Goal: Task Accomplishment & Management: Manage account settings

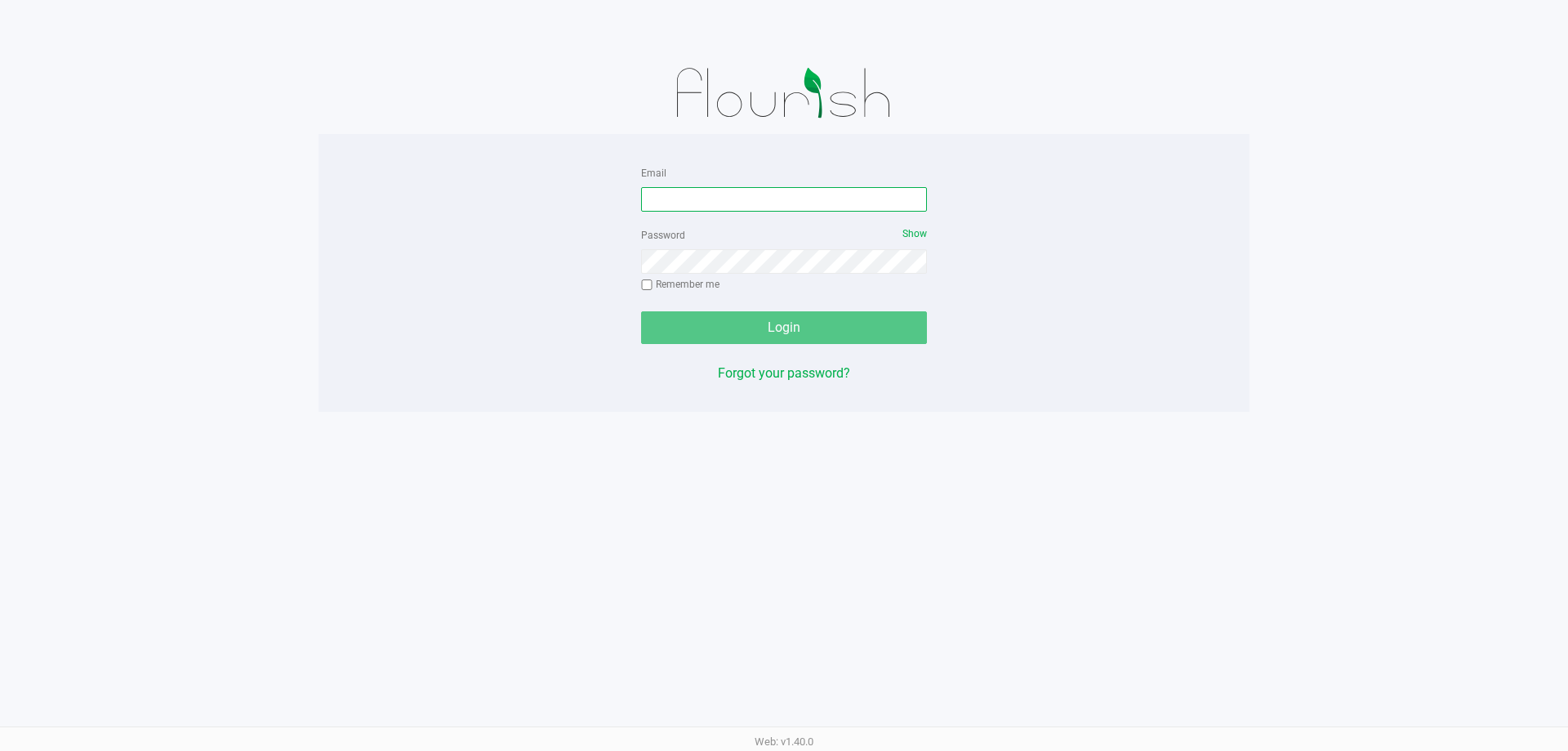
click at [766, 193] on input "Email" at bounding box center [784, 199] width 285 height 25
type input "mmayer@liveparallel.com"
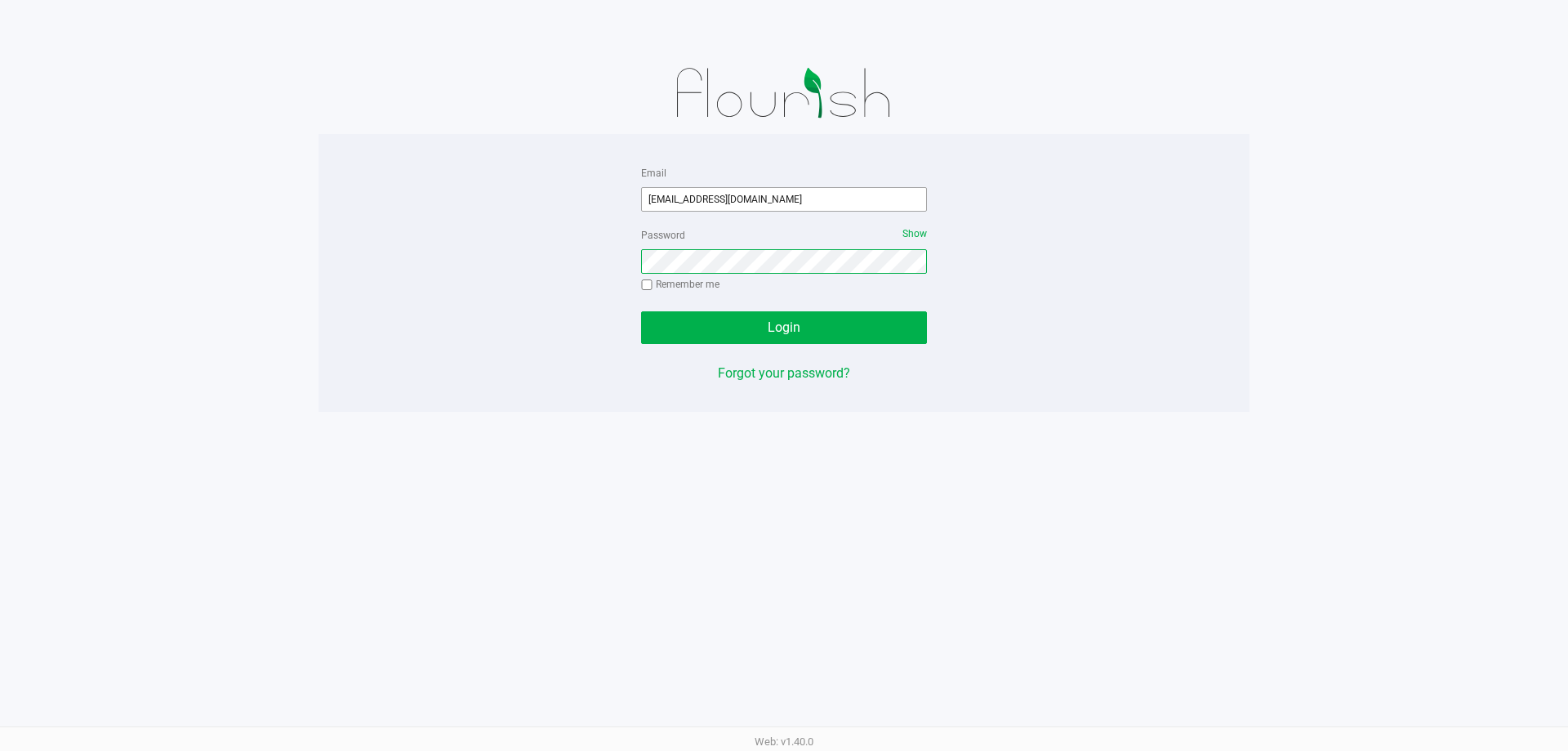
click at [641, 311] on button "Login" at bounding box center [784, 327] width 285 height 32
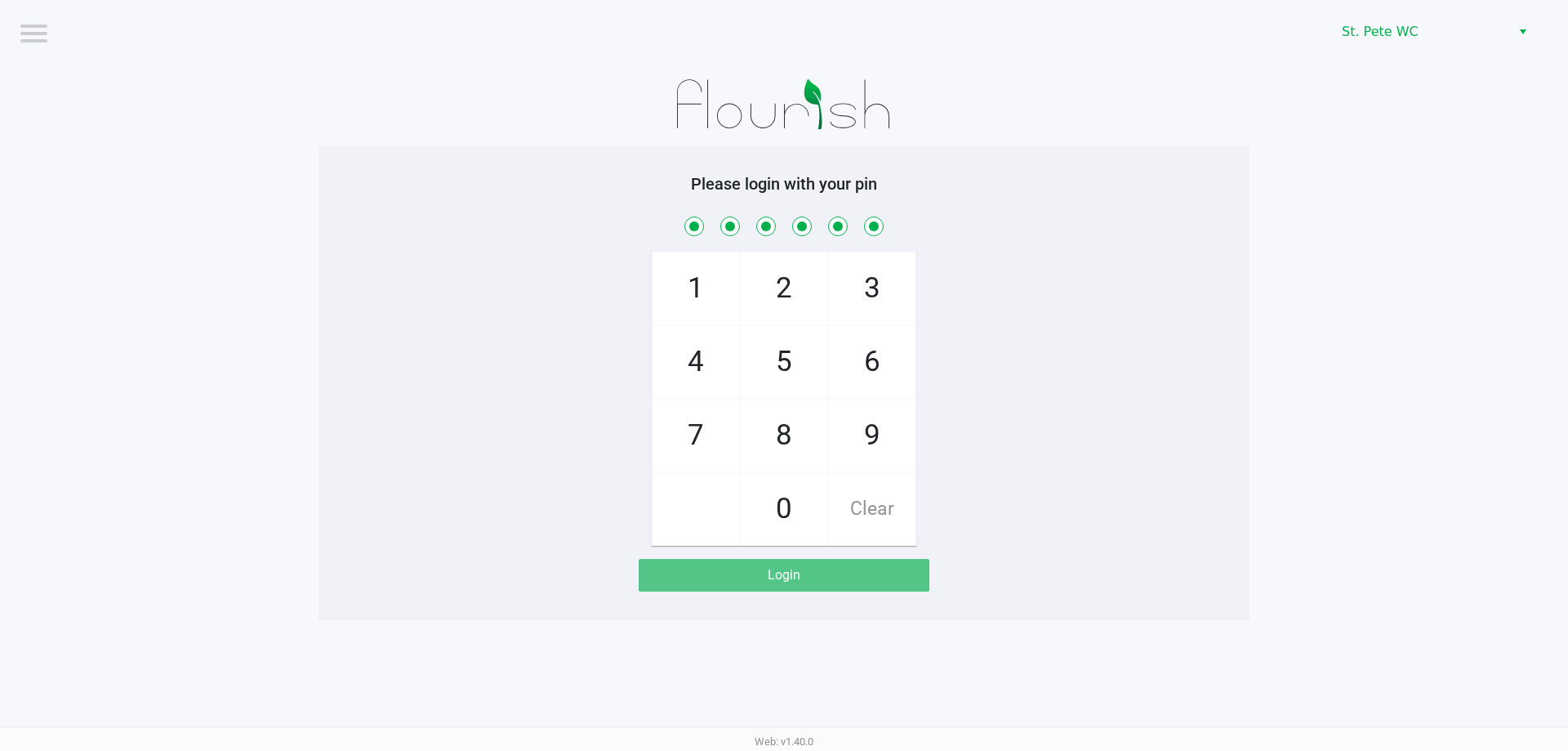
checkbox input "true"
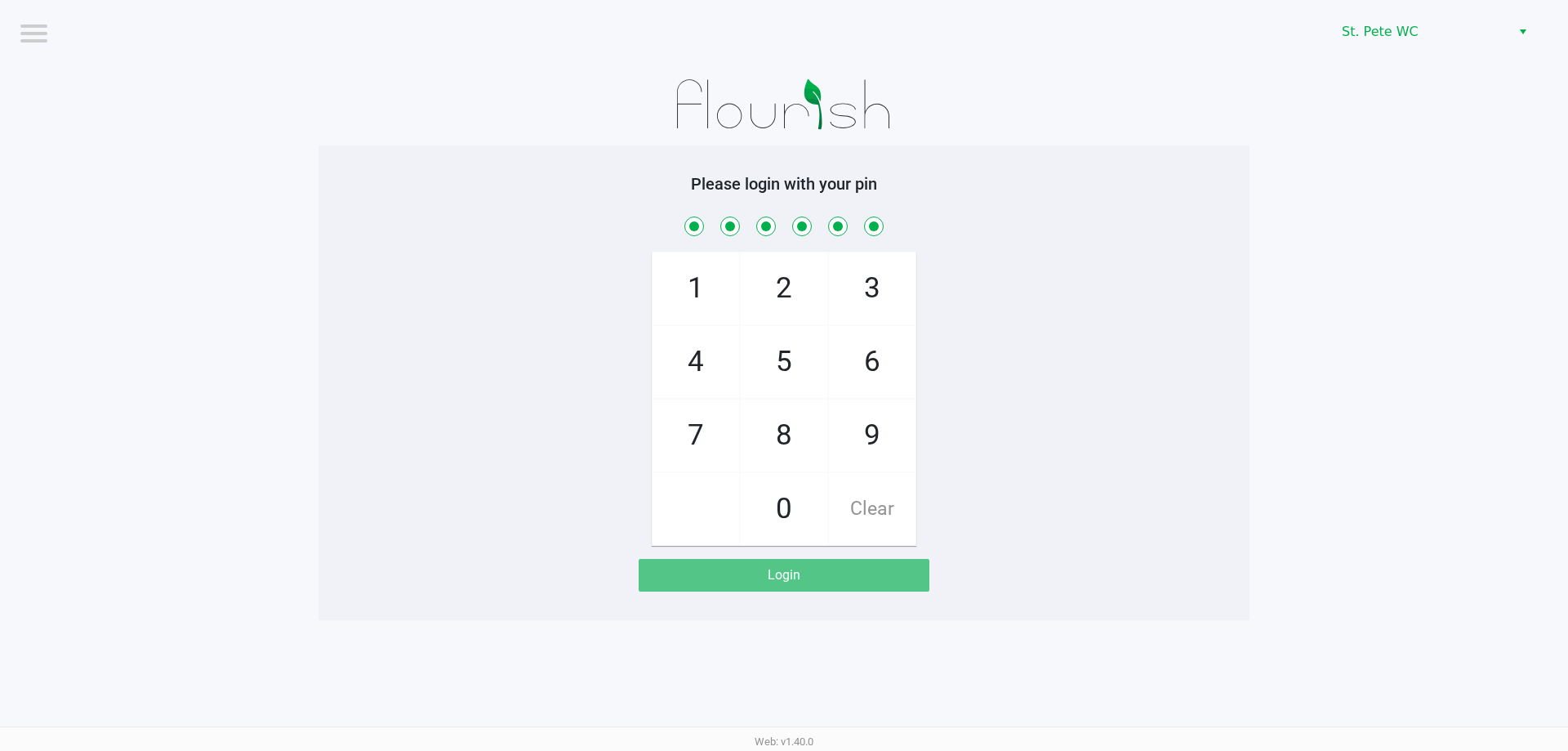
checkbox input "true"
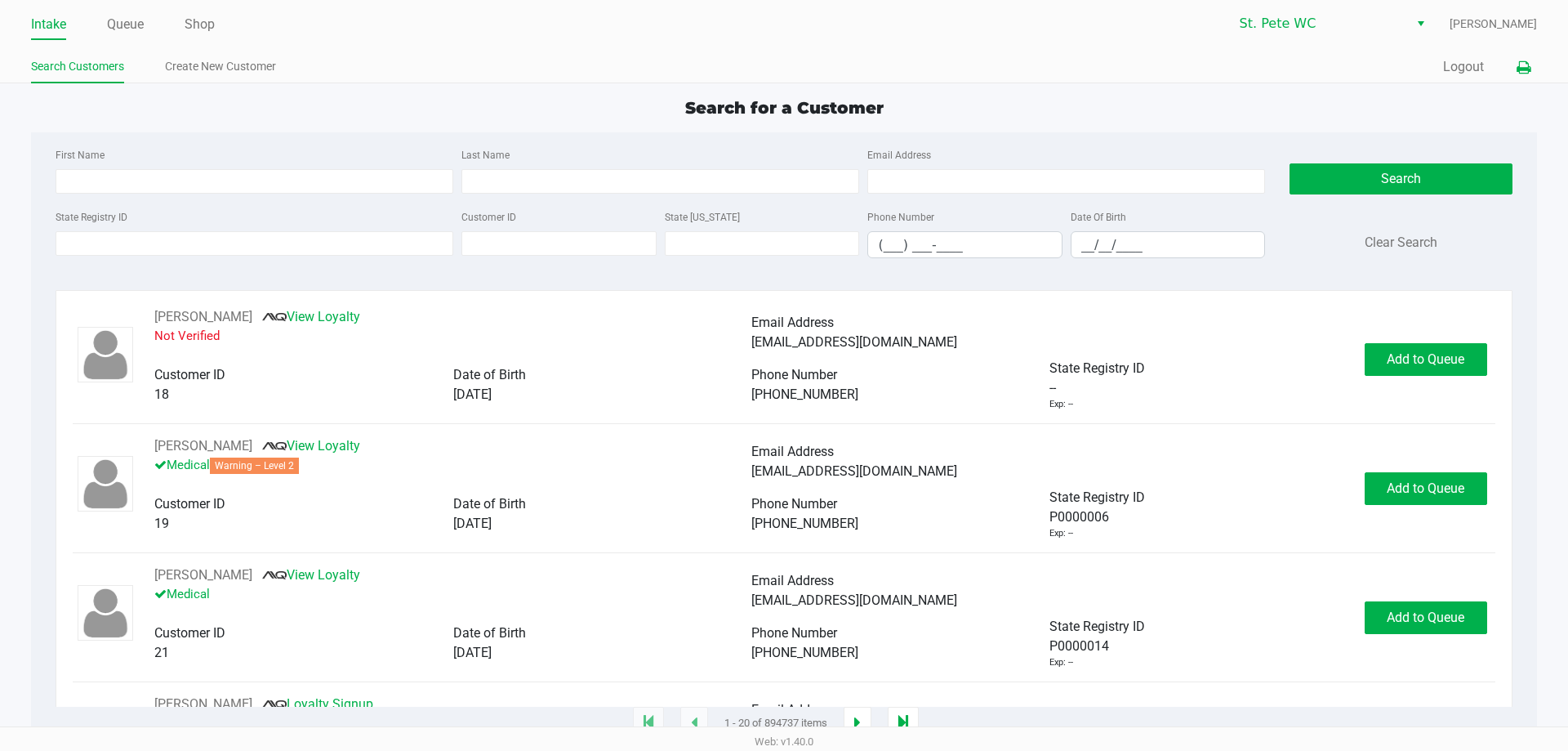
click at [1519, 74] on icon at bounding box center [1524, 68] width 14 height 12
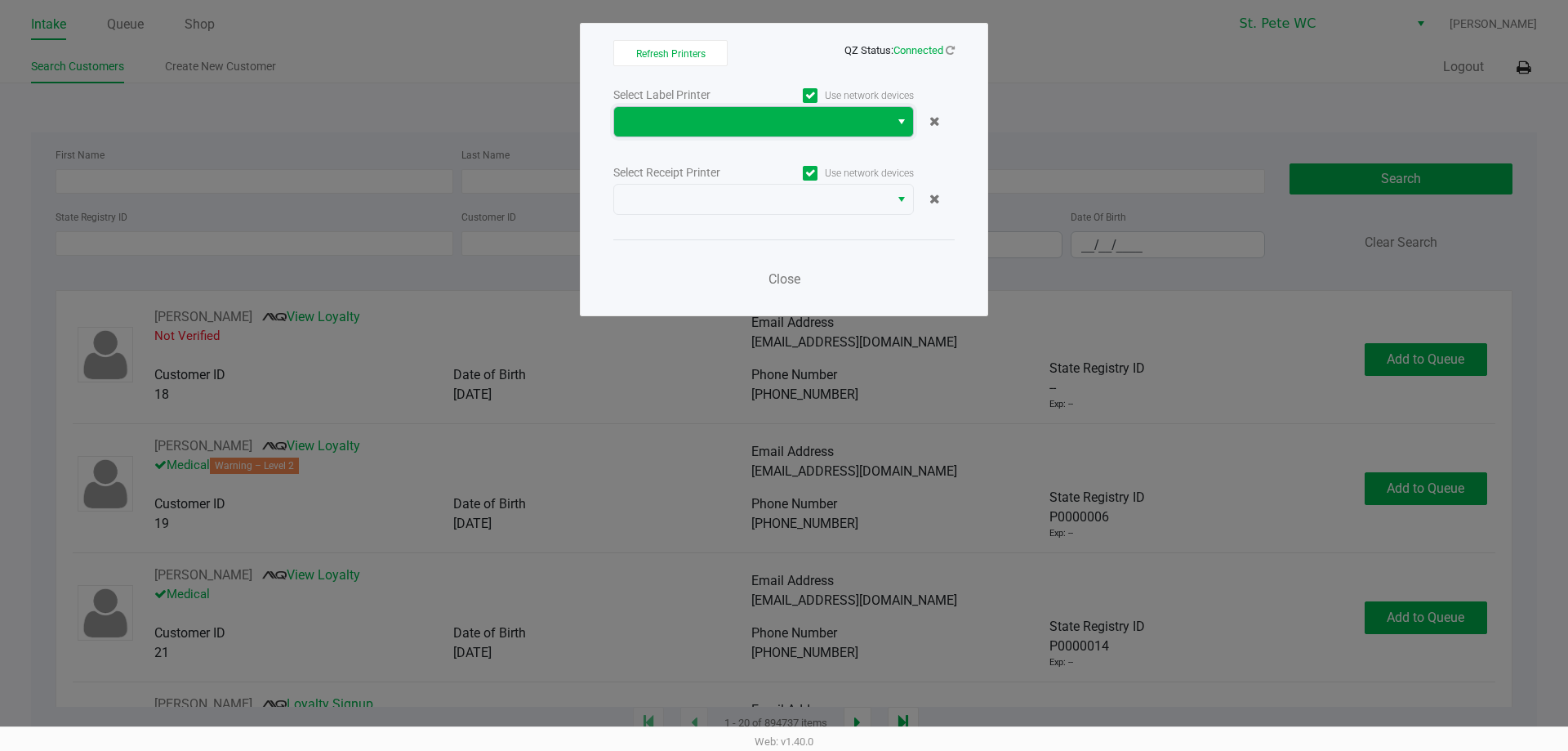
click at [870, 119] on span at bounding box center [752, 122] width 256 height 20
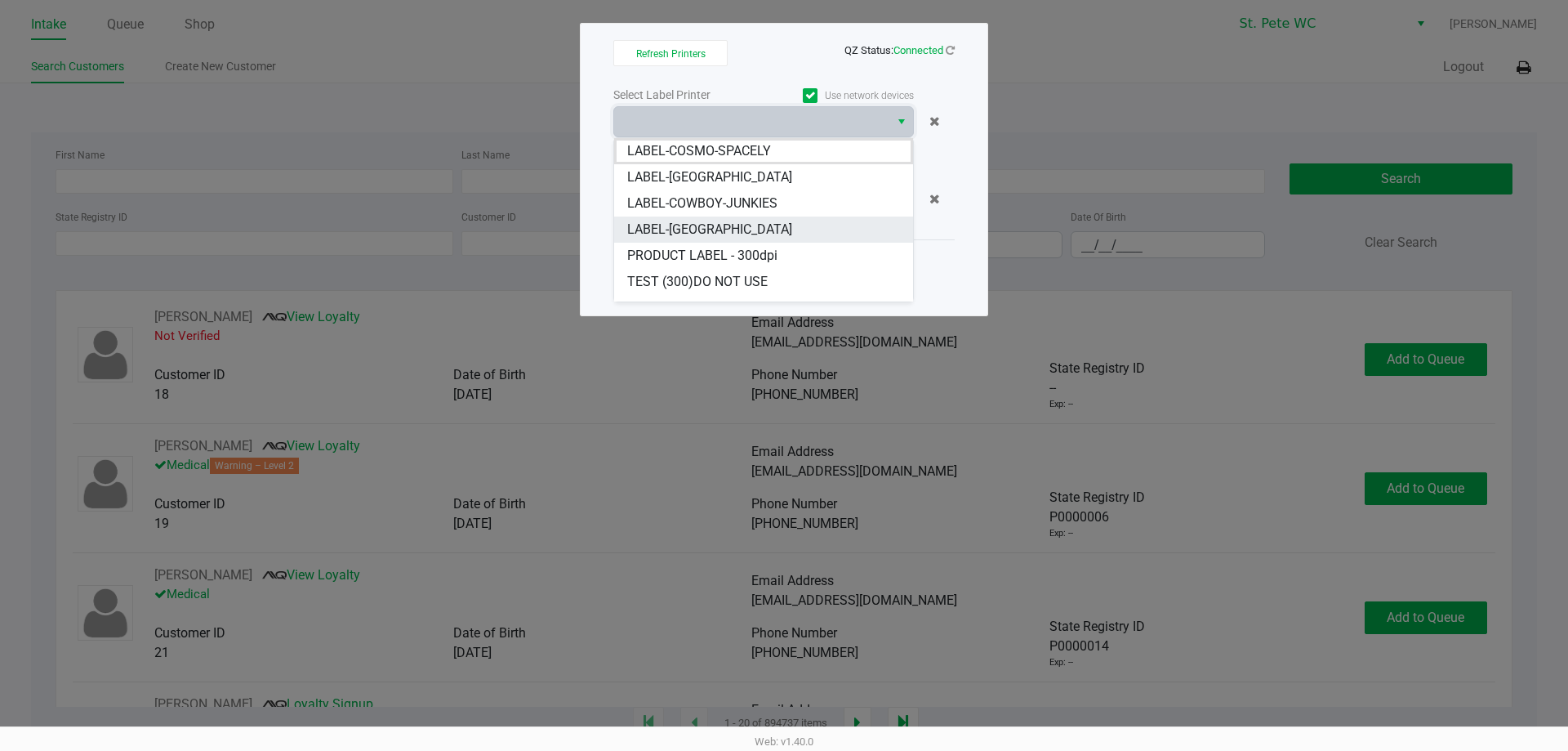
click at [759, 221] on li "LABEL-CROATIA" at bounding box center [764, 229] width 299 height 27
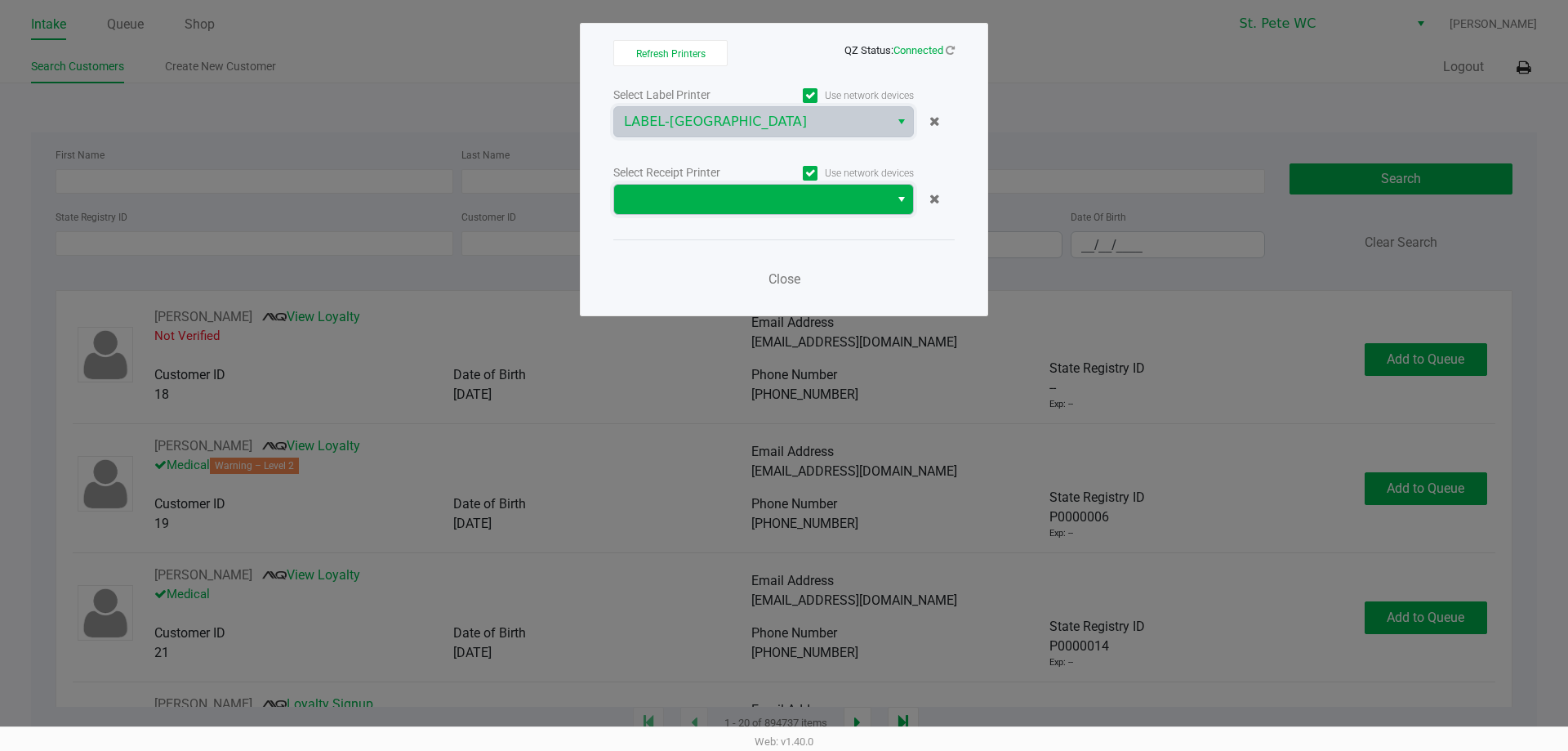
click at [758, 212] on span at bounding box center [752, 200] width 276 height 30
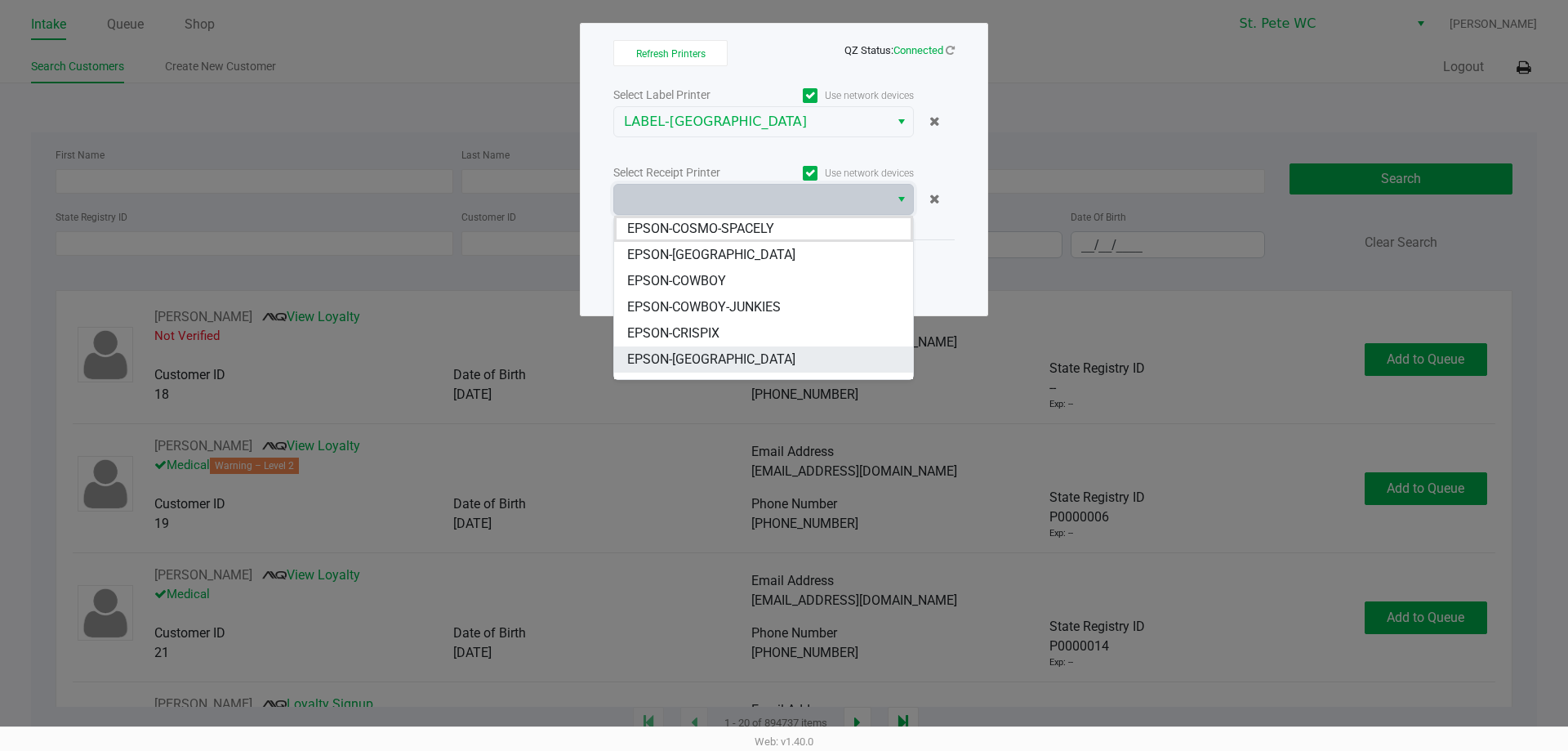
click at [757, 359] on li "EPSON-CROATIA" at bounding box center [764, 359] width 299 height 27
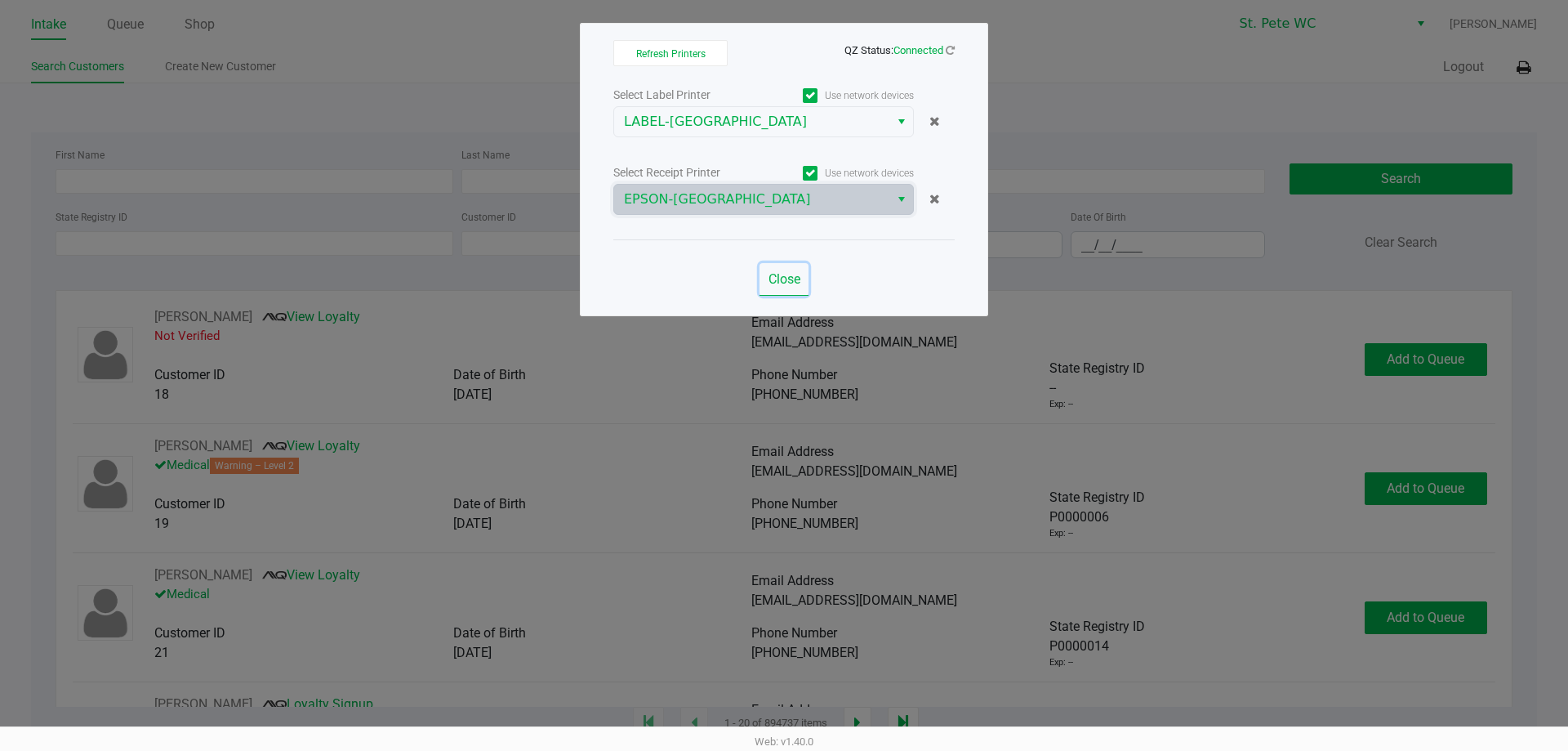
click at [784, 283] on span "Close" at bounding box center [784, 279] width 31 height 16
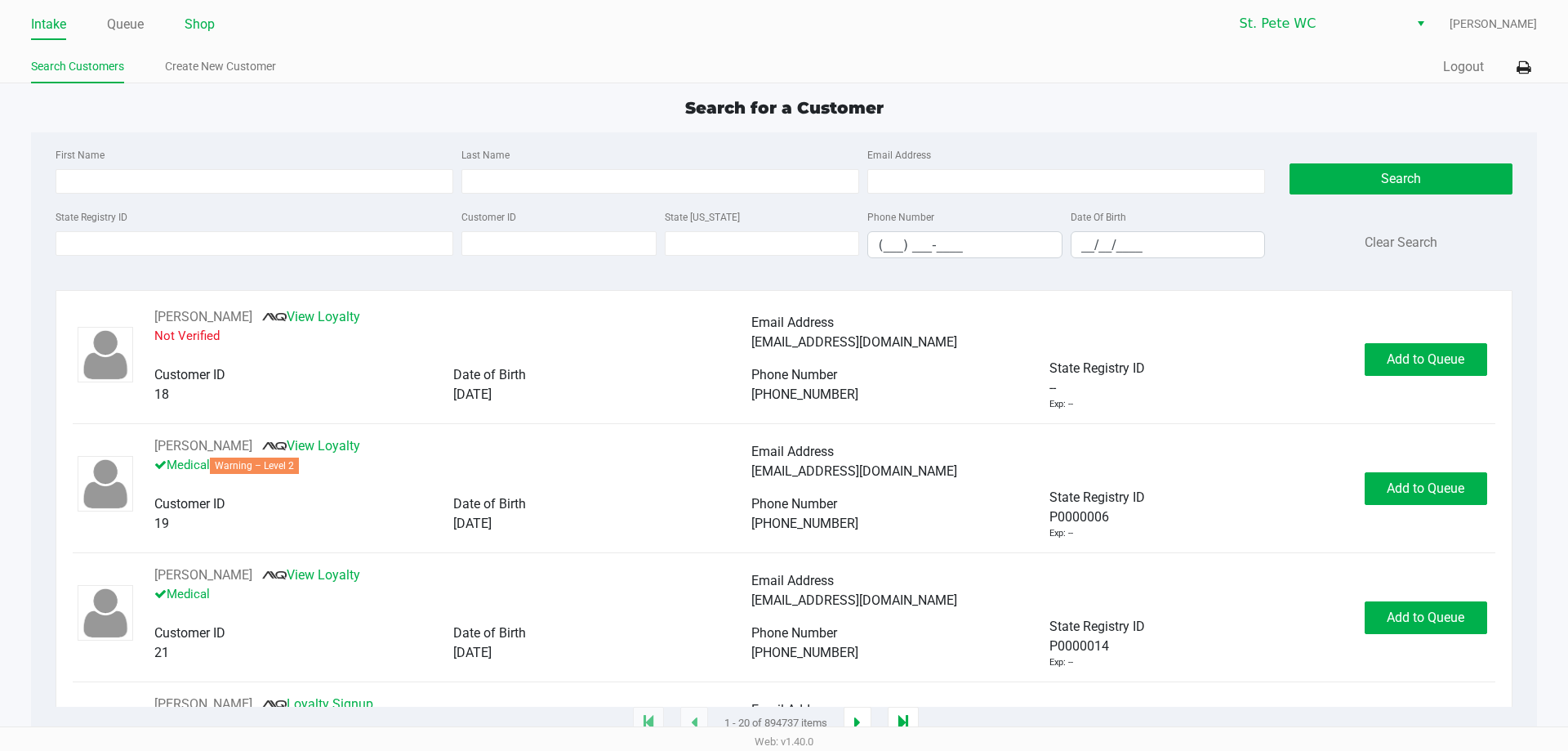
click at [213, 24] on link "Shop" at bounding box center [200, 24] width 31 height 23
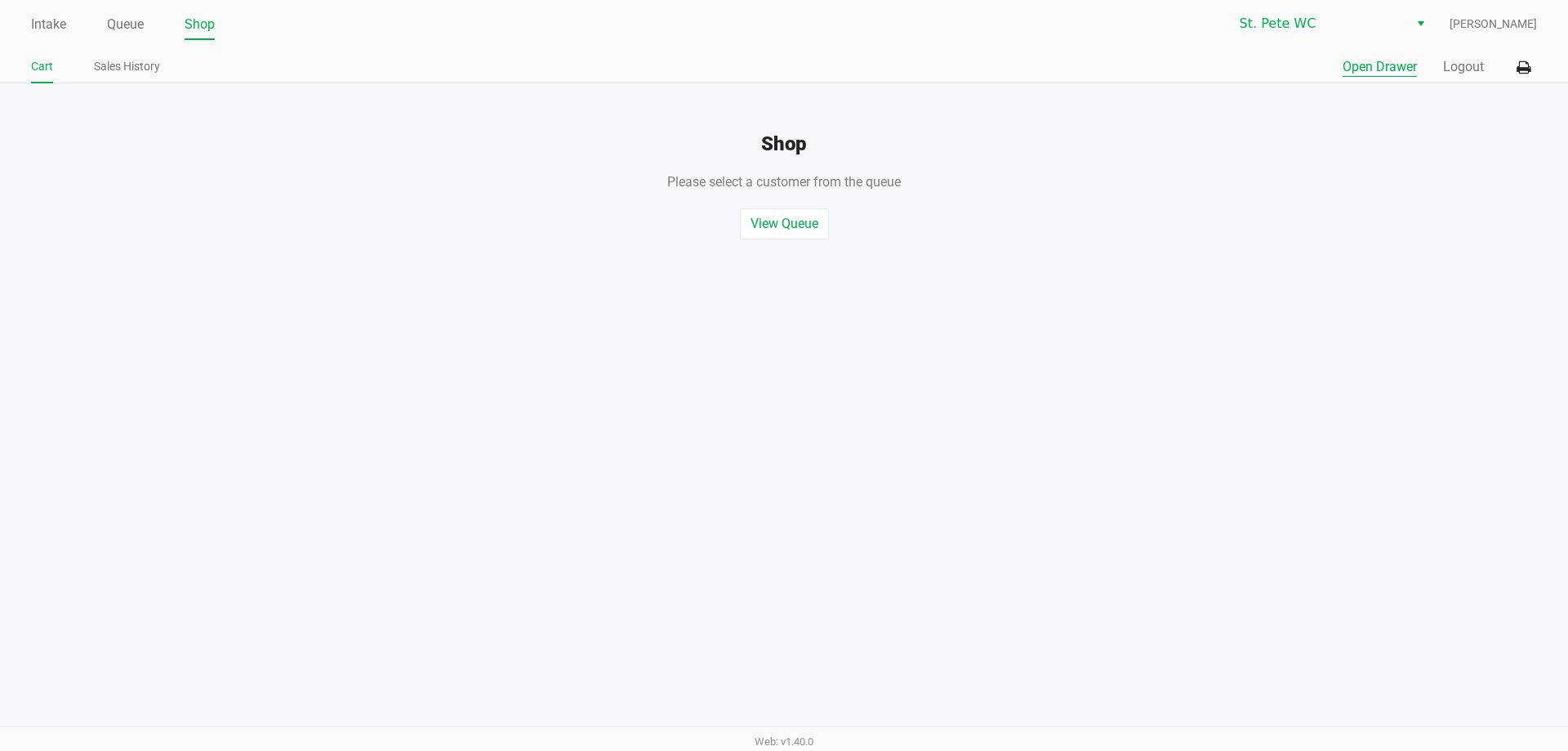
click at [1361, 63] on button "Open Drawer" at bounding box center [1380, 67] width 75 height 20
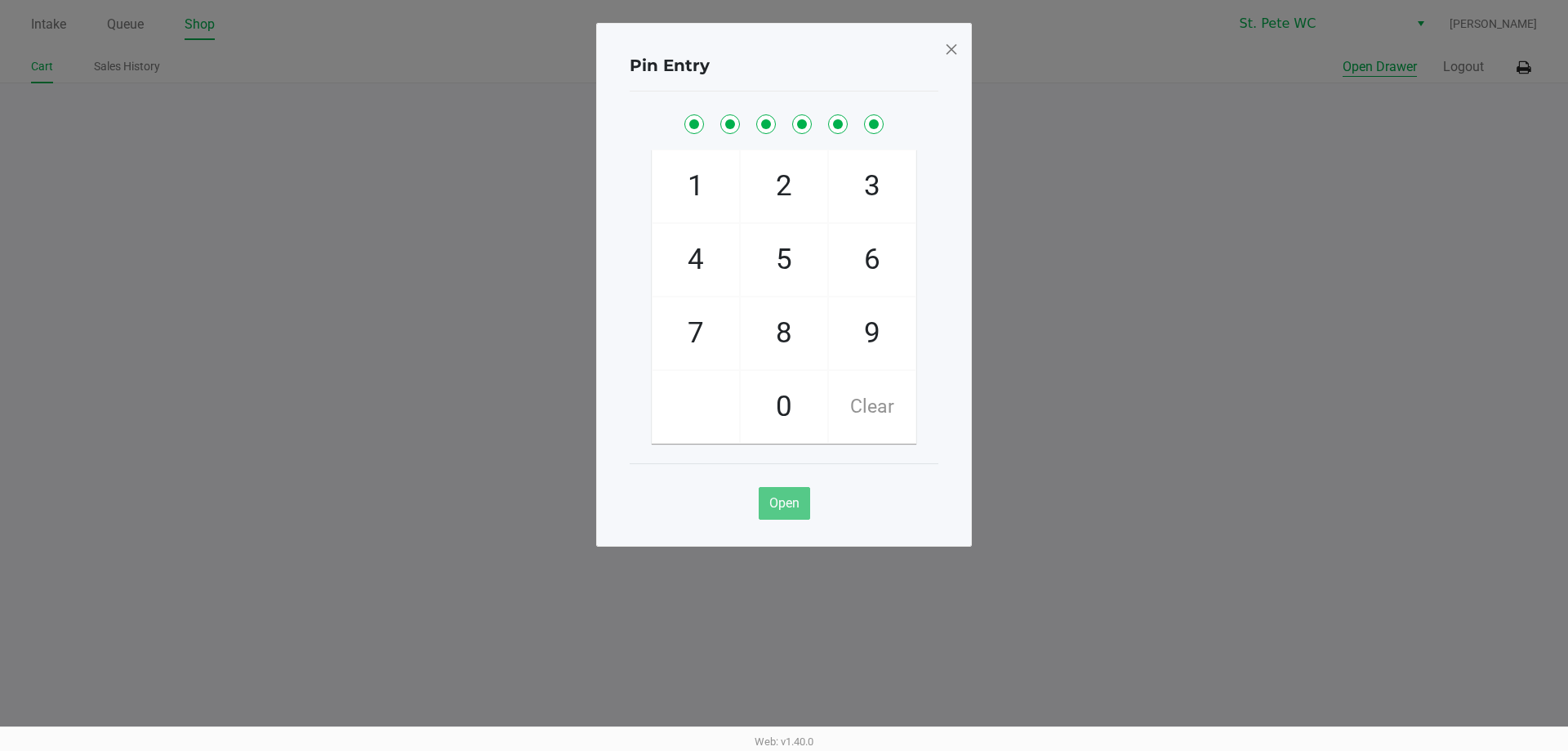
click at [1343, 57] on button "Open Drawer" at bounding box center [1380, 67] width 75 height 20
checkbox input "true"
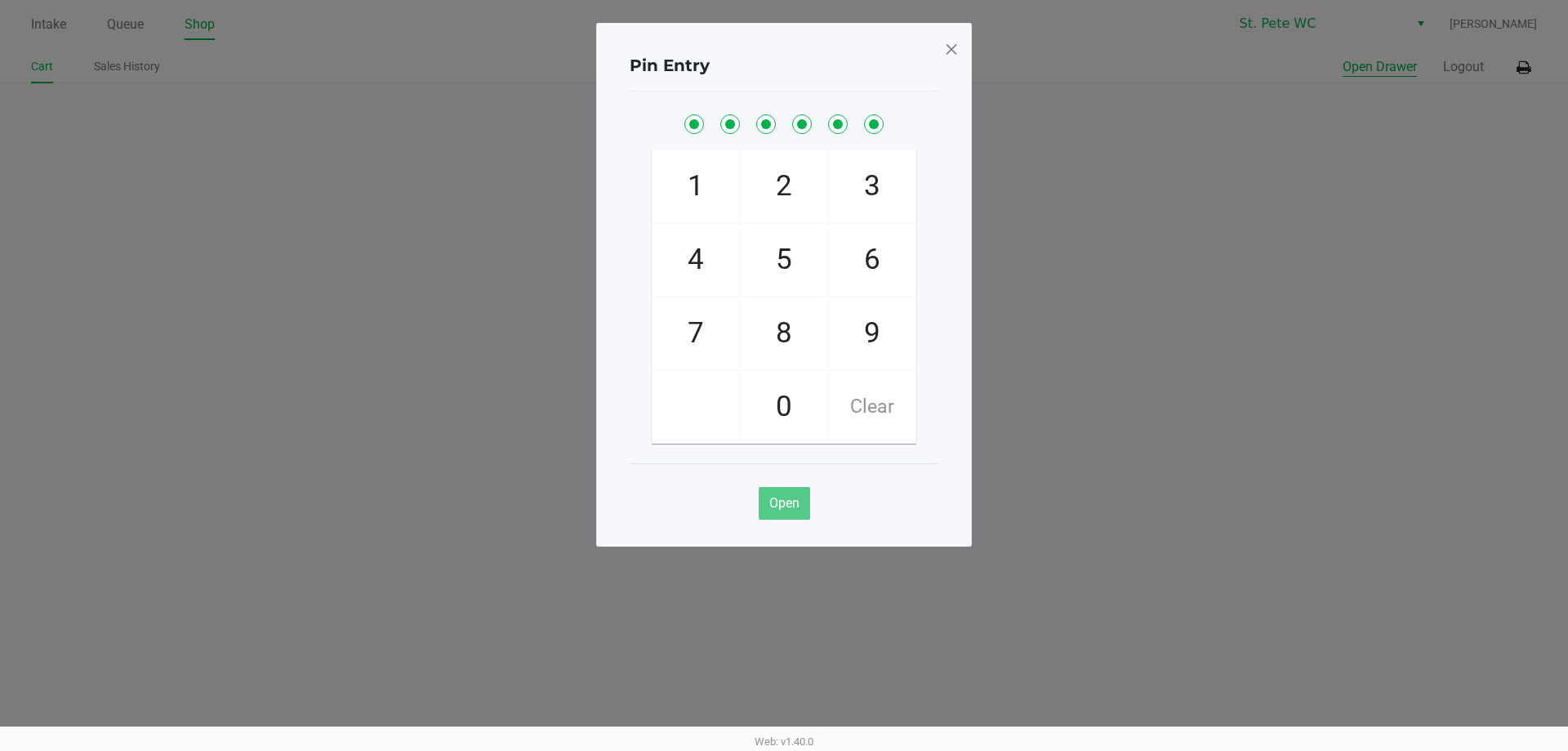
checkbox input "true"
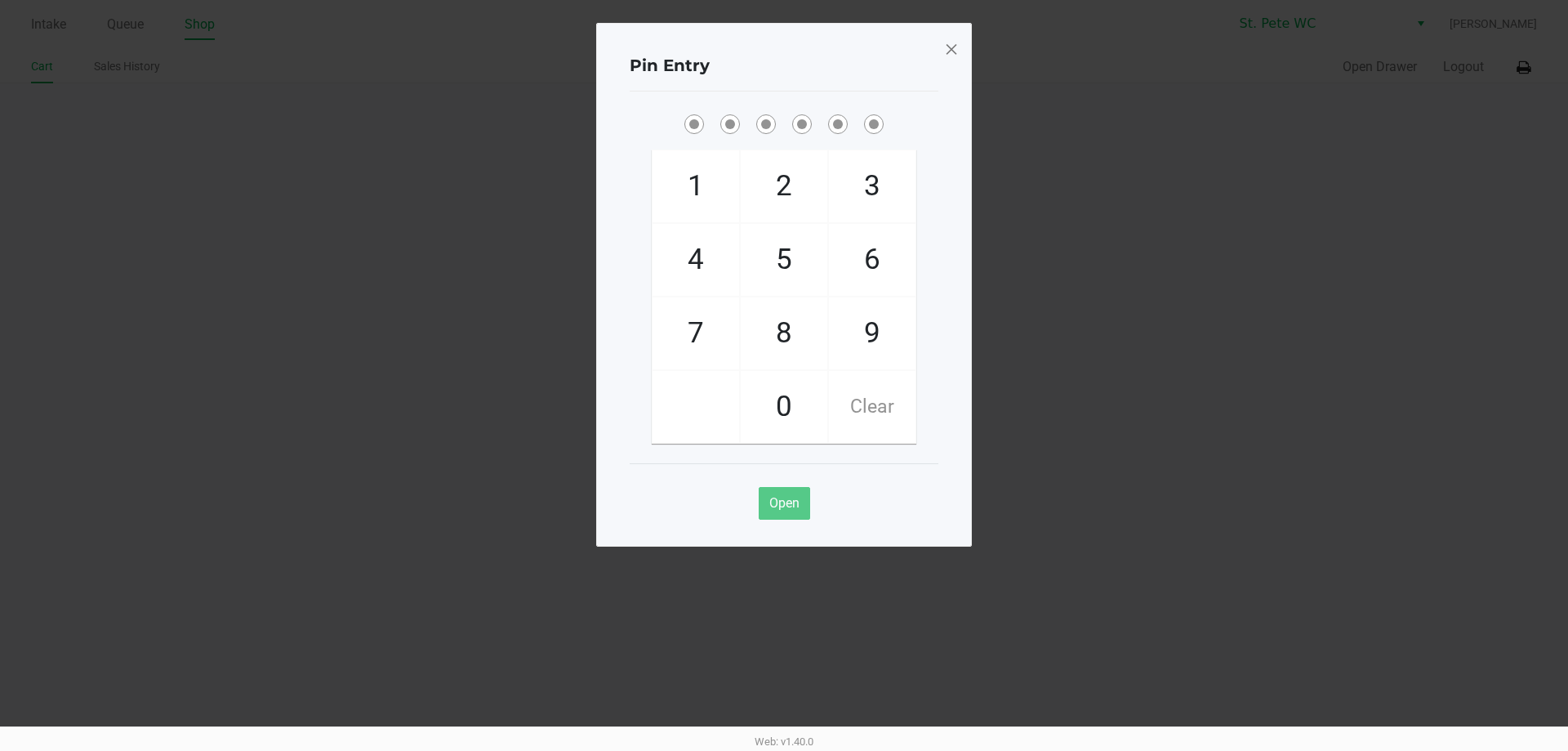
click at [955, 52] on span at bounding box center [951, 49] width 15 height 27
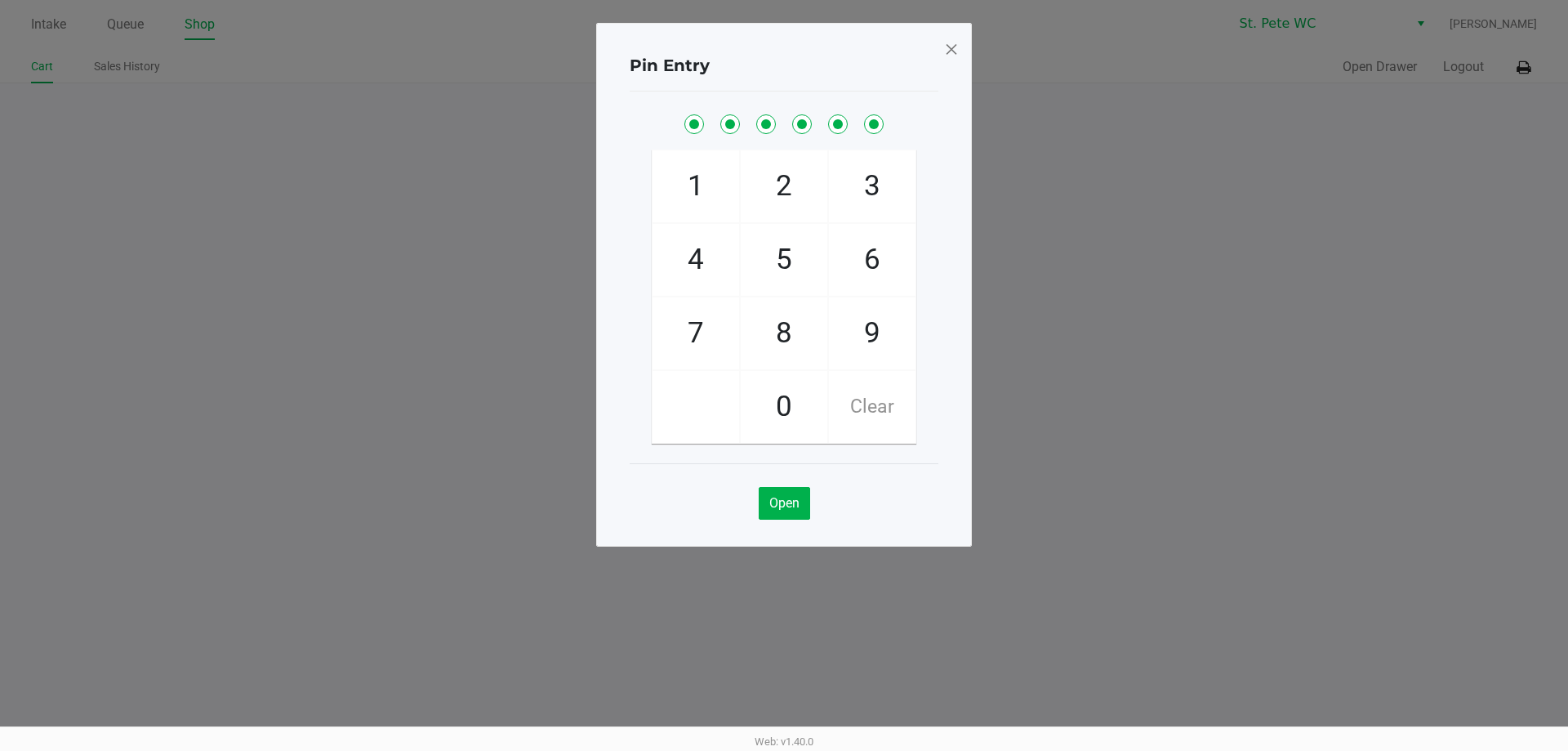
click at [953, 52] on span at bounding box center [951, 49] width 15 height 27
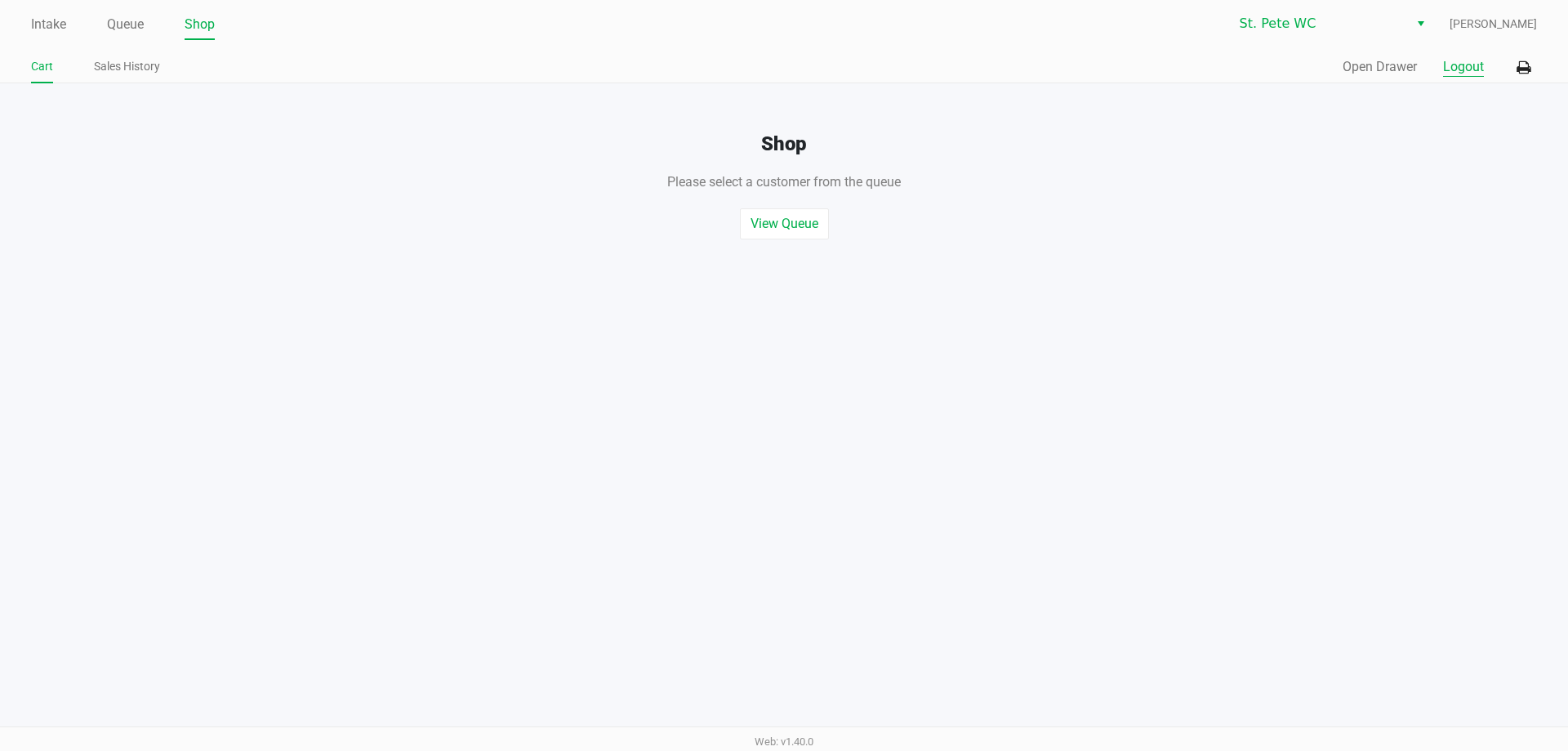
click at [1471, 75] on button "Logout" at bounding box center [1463, 67] width 40 height 20
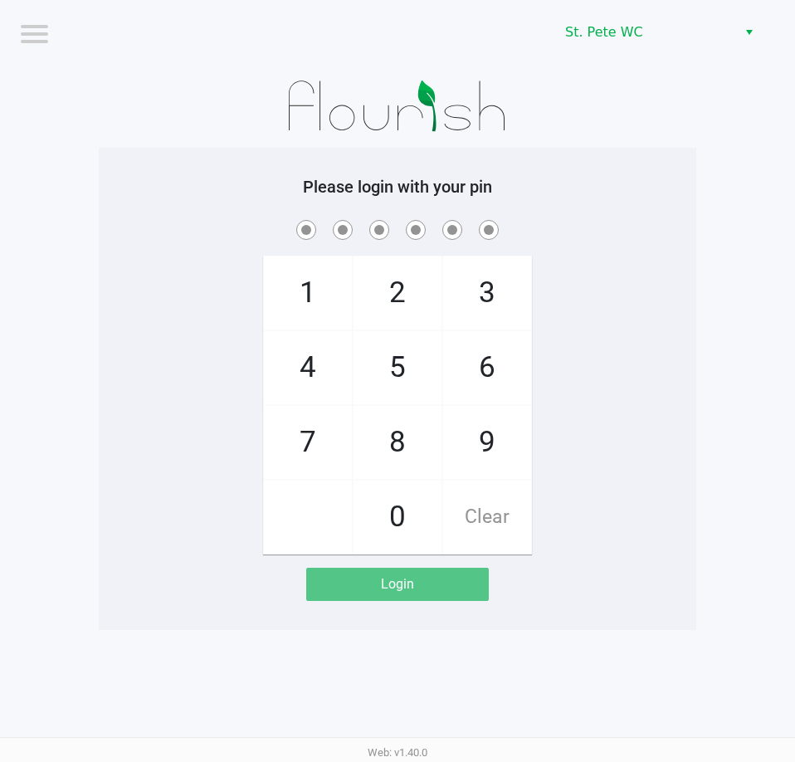
click at [207, 161] on div "Please login with your pin 1 4 7 2 5 8 0 3 6 9 Clear Login" at bounding box center [397, 389] width 597 height 482
checkbox input "true"
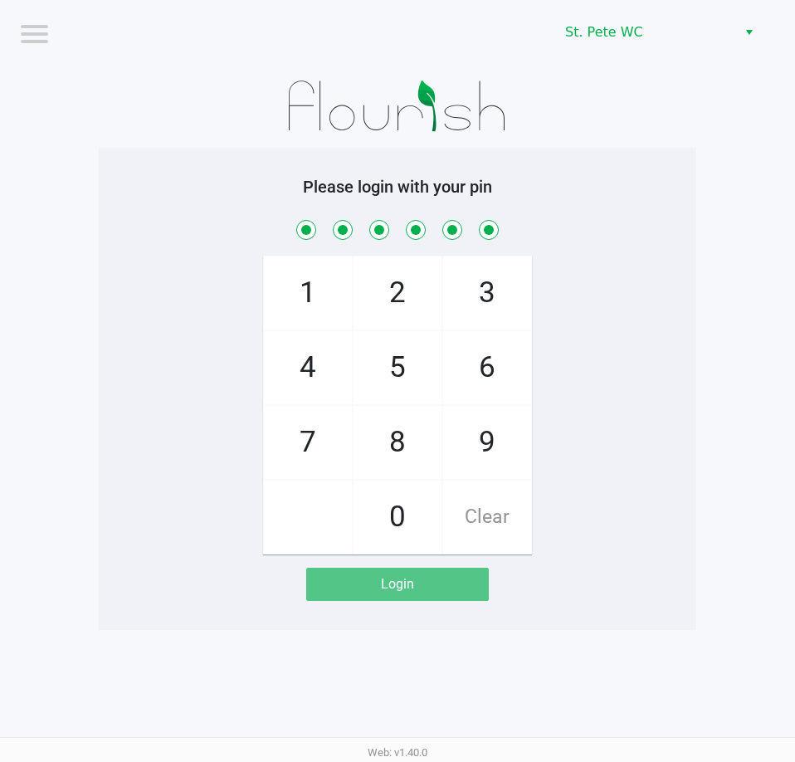
checkbox input "true"
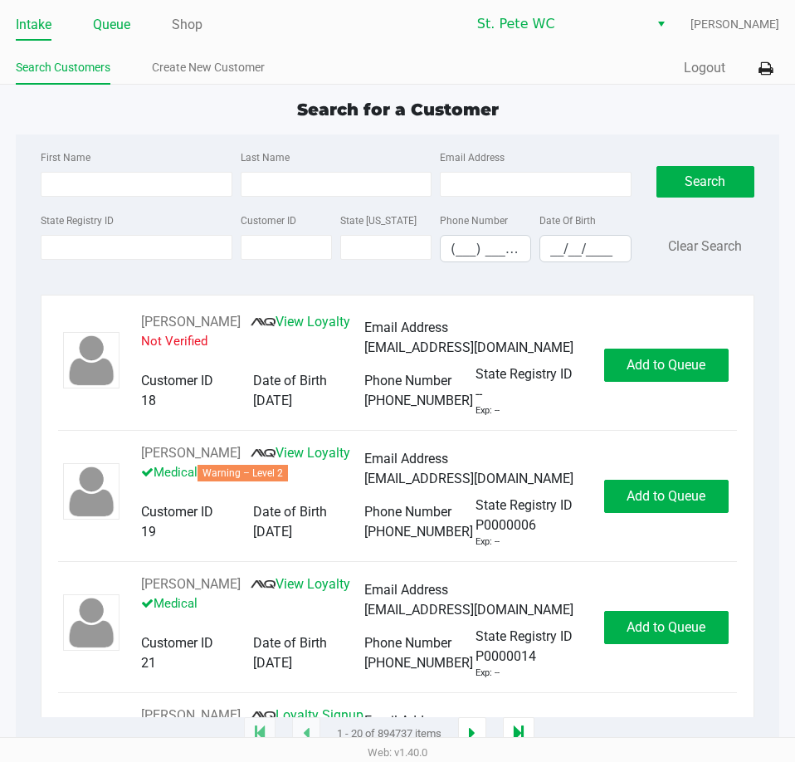
click at [121, 36] on link "Queue" at bounding box center [111, 24] width 37 height 23
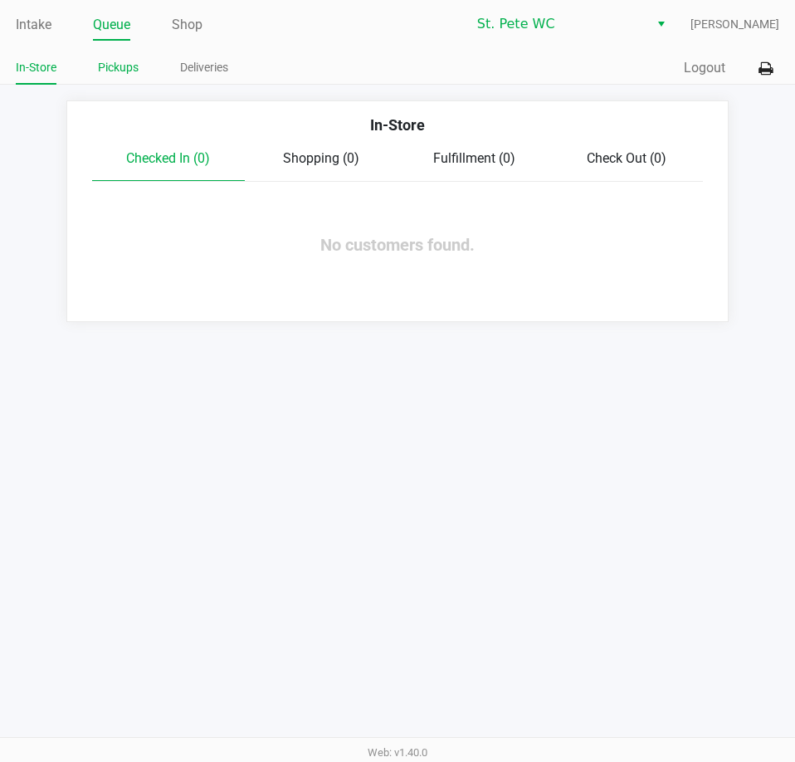
click at [115, 70] on link "Pickups" at bounding box center [118, 67] width 41 height 21
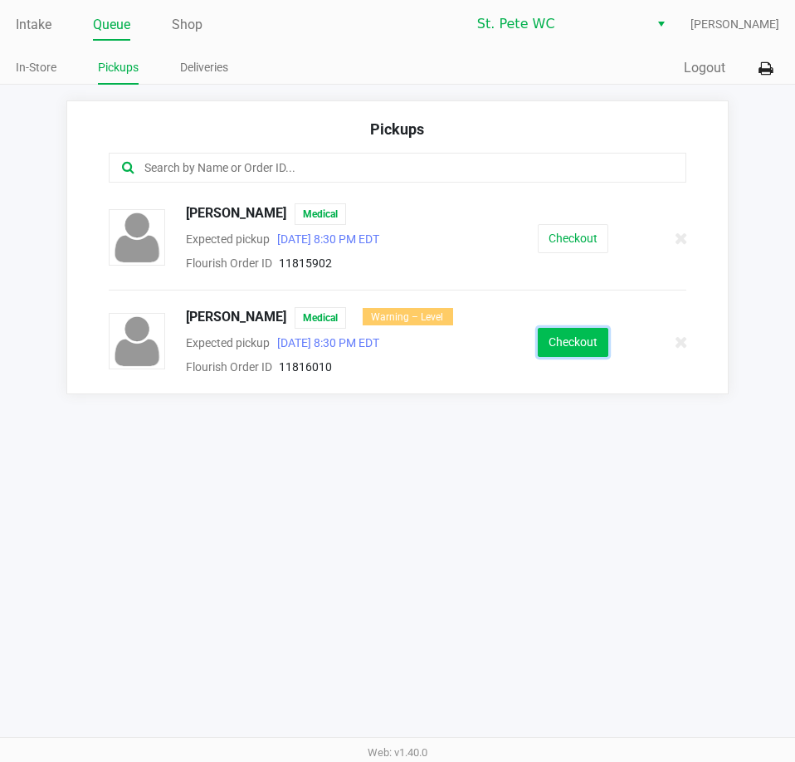
click at [551, 352] on button "Checkout" at bounding box center [573, 342] width 71 height 29
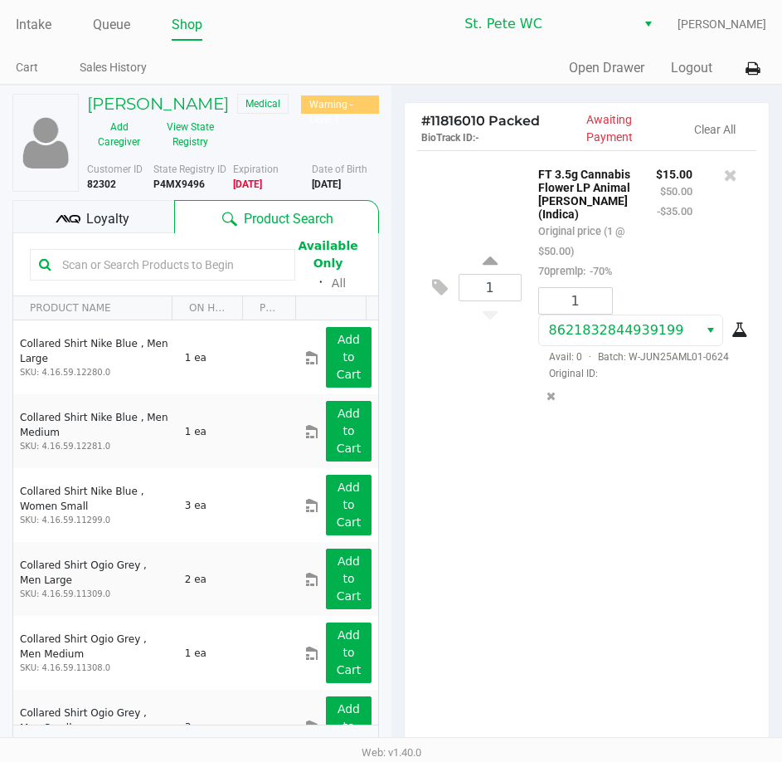
scroll to position [211, 0]
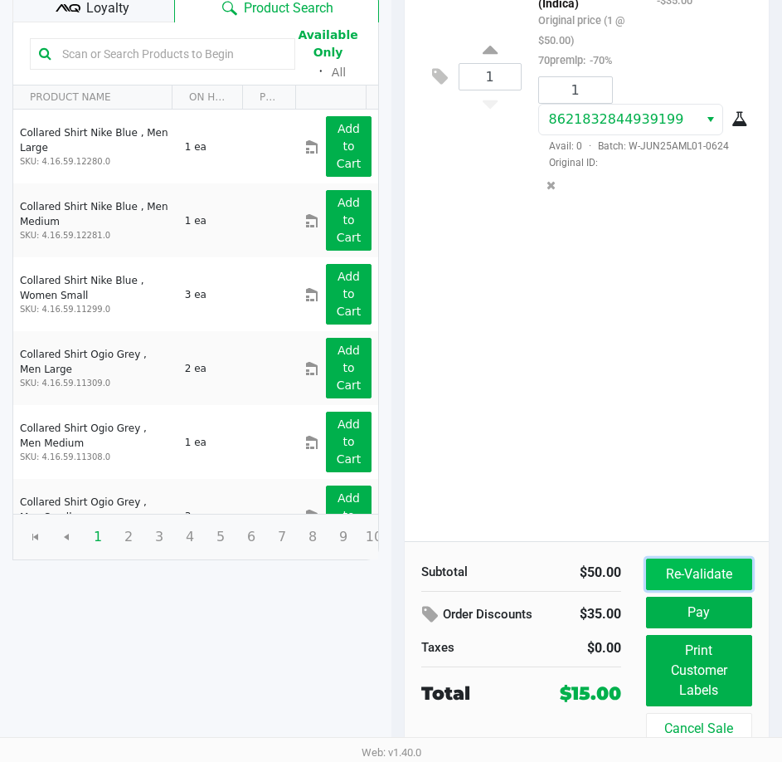
click at [663, 565] on button "Re-Validate" at bounding box center [699, 574] width 106 height 32
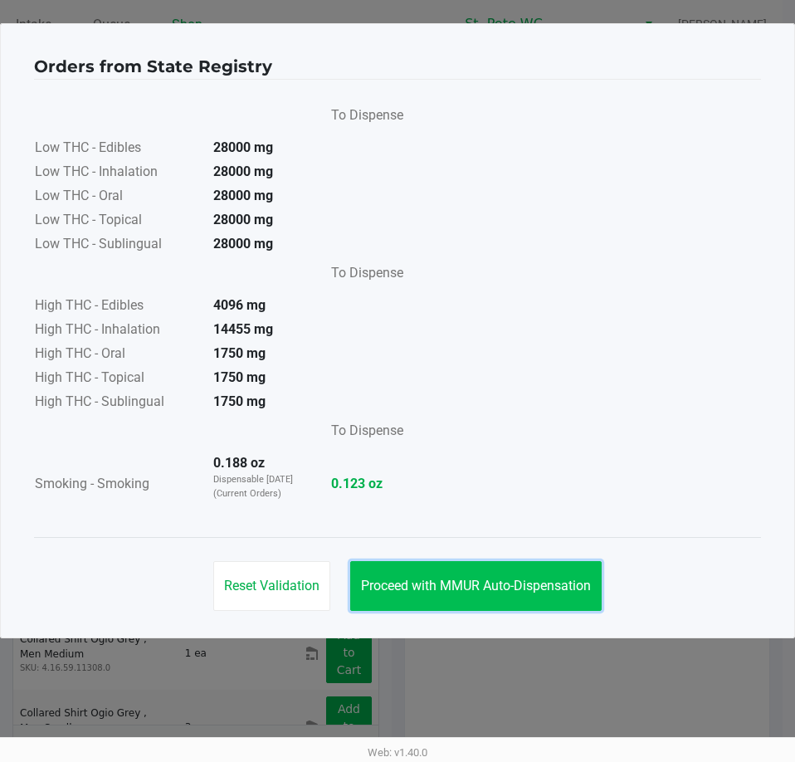
click at [467, 593] on button "Proceed with MMUR Auto-Dispensation" at bounding box center [475, 586] width 251 height 50
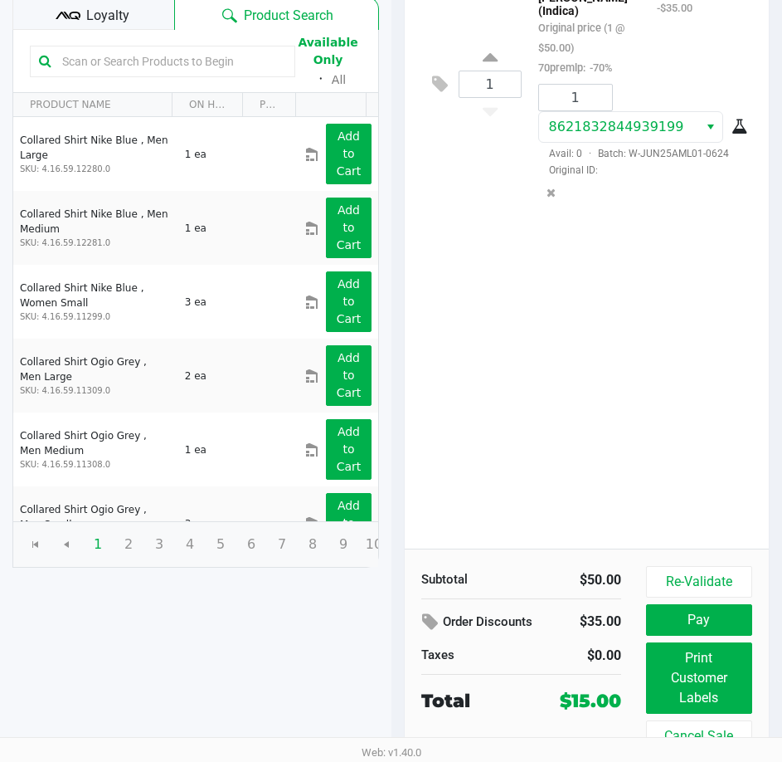
scroll to position [211, 0]
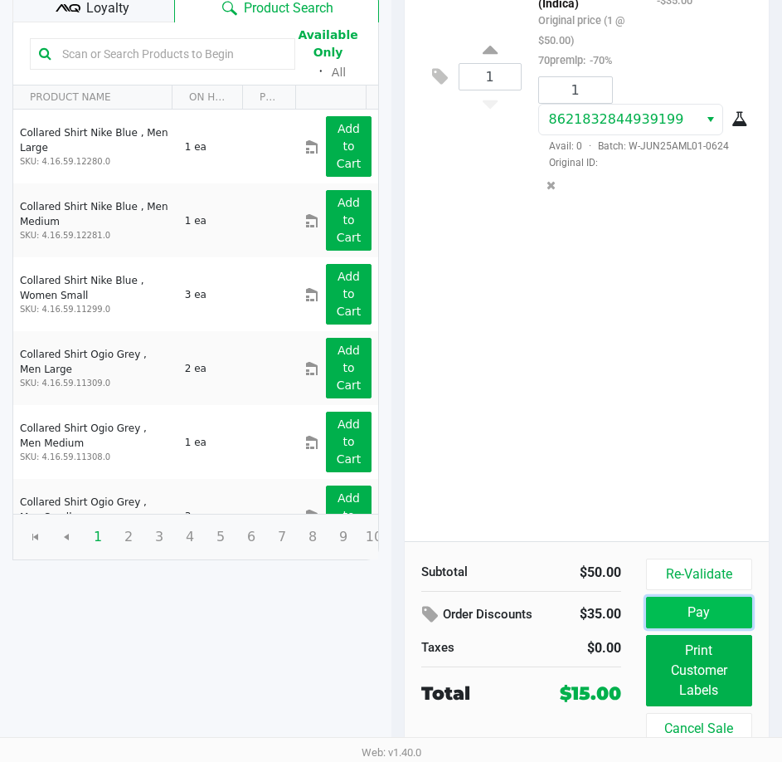
click at [674, 617] on button "Pay" at bounding box center [699, 613] width 106 height 32
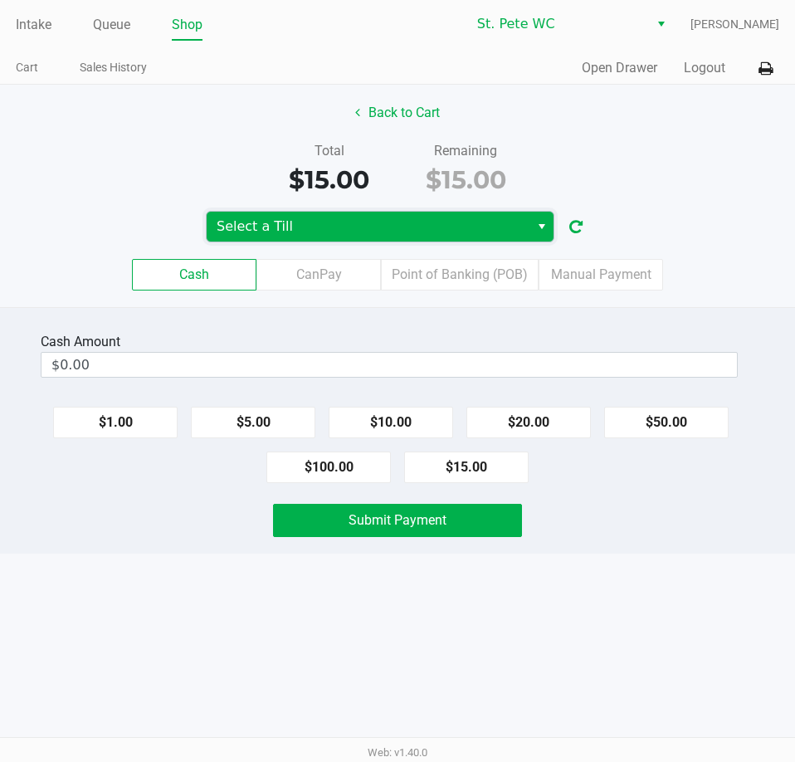
click at [417, 230] on span "Select a Till" at bounding box center [368, 227] width 303 height 20
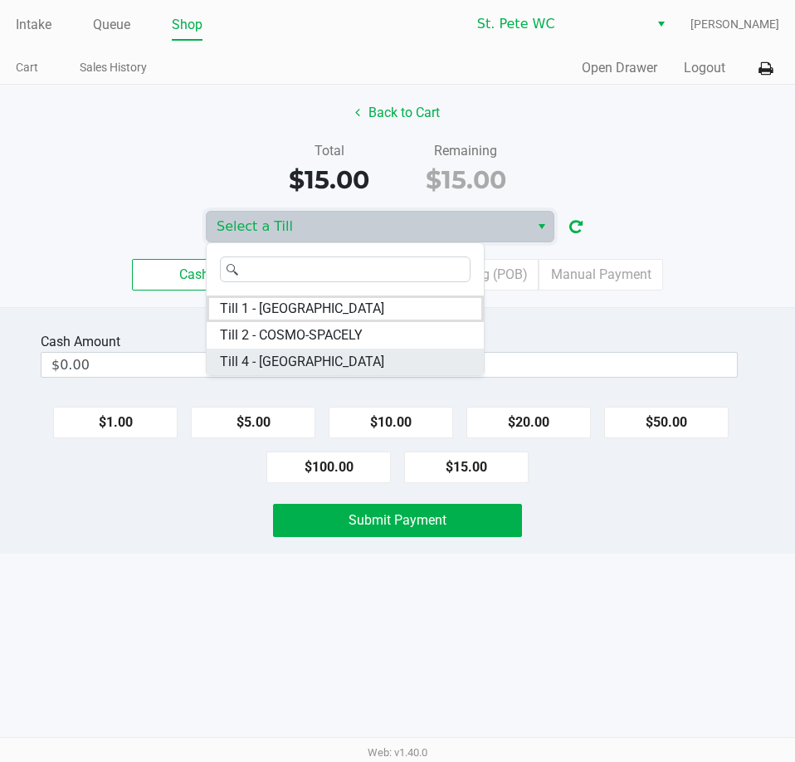
click at [332, 361] on li "Till 4 - CROATIA" at bounding box center [345, 361] width 277 height 27
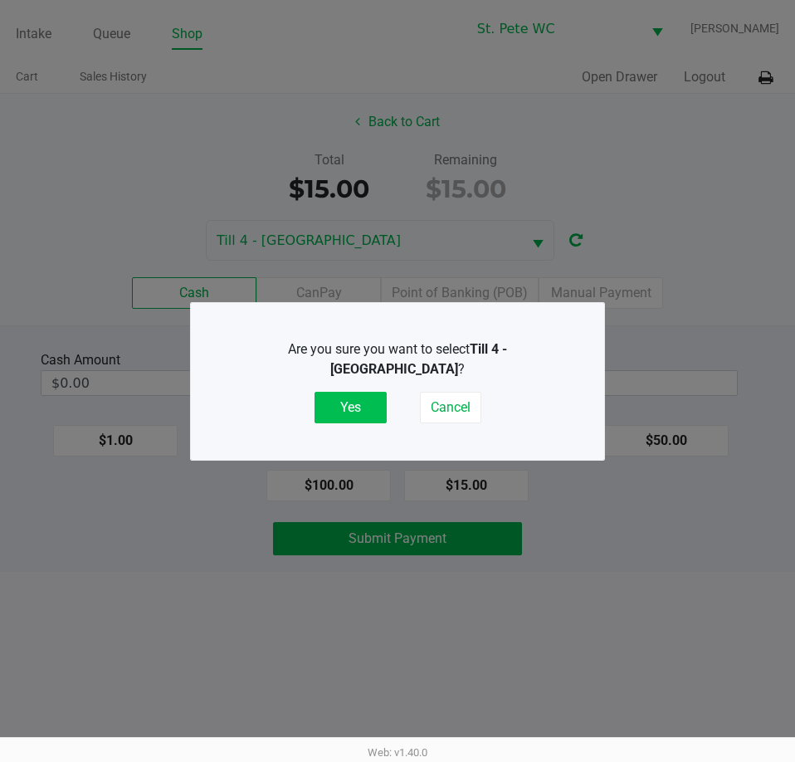
click at [349, 412] on button "Yes" at bounding box center [350, 408] width 72 height 32
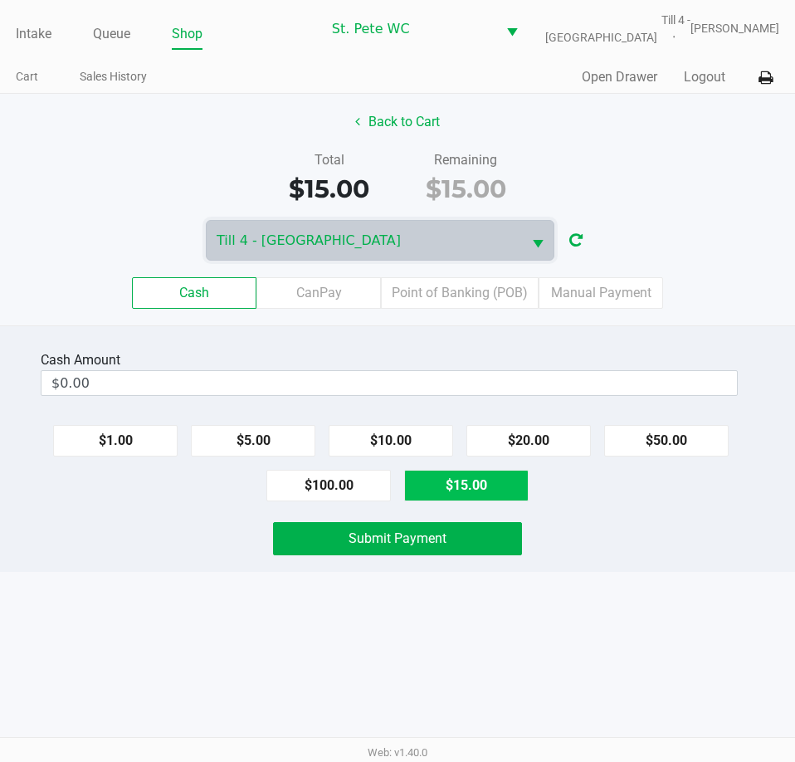
click at [497, 476] on button "$15.00" at bounding box center [466, 486] width 124 height 32
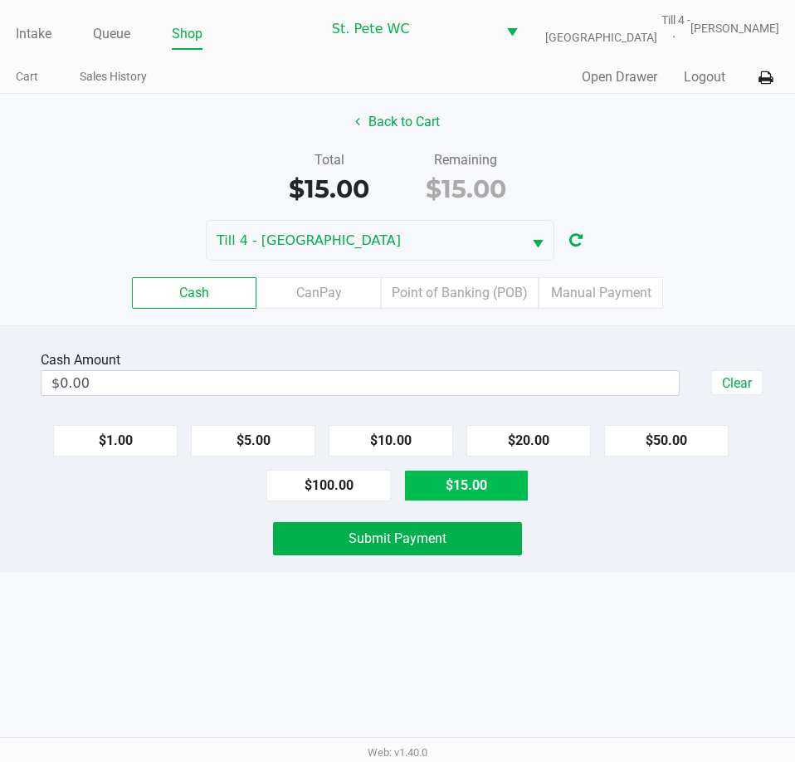
type input "$15.00"
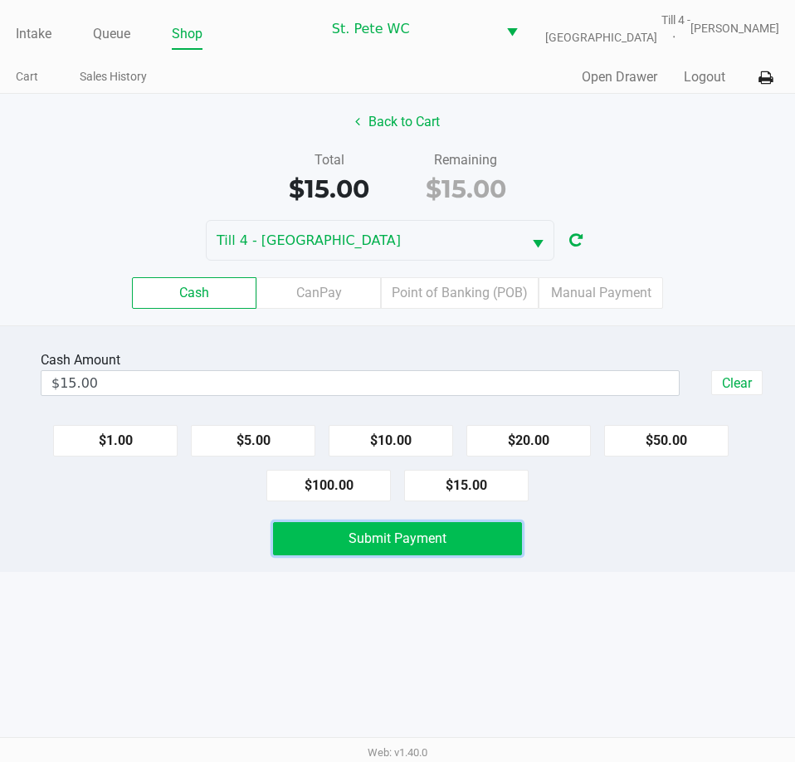
click at [363, 553] on button "Submit Payment" at bounding box center [397, 538] width 248 height 33
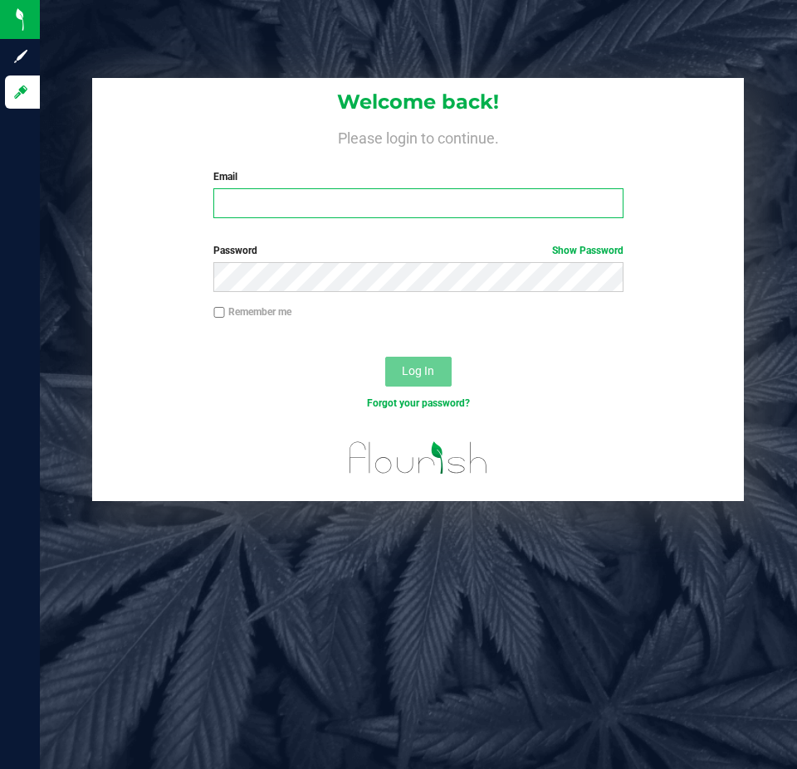
click at [458, 199] on input "Email" at bounding box center [417, 203] width 409 height 30
type input "mmayer@liveparallel.com"
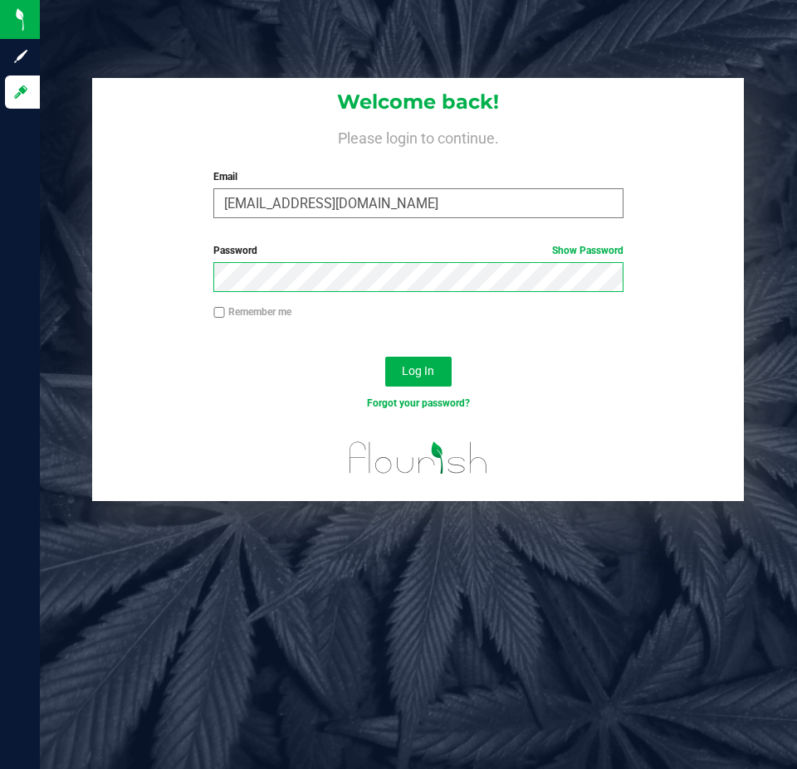
click at [385, 357] on button "Log In" at bounding box center [418, 372] width 66 height 30
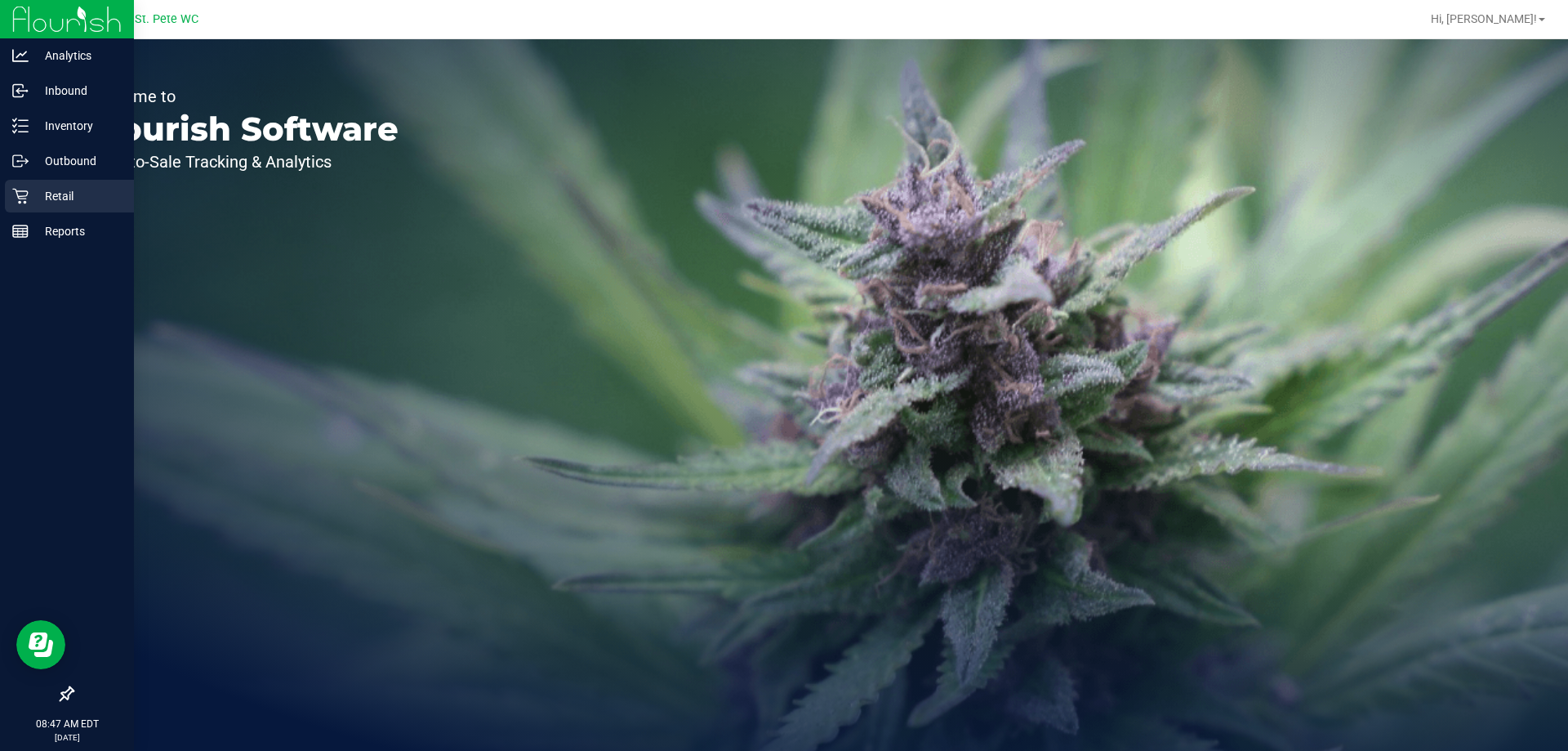
click at [37, 190] on p "Retail" at bounding box center [78, 196] width 98 height 20
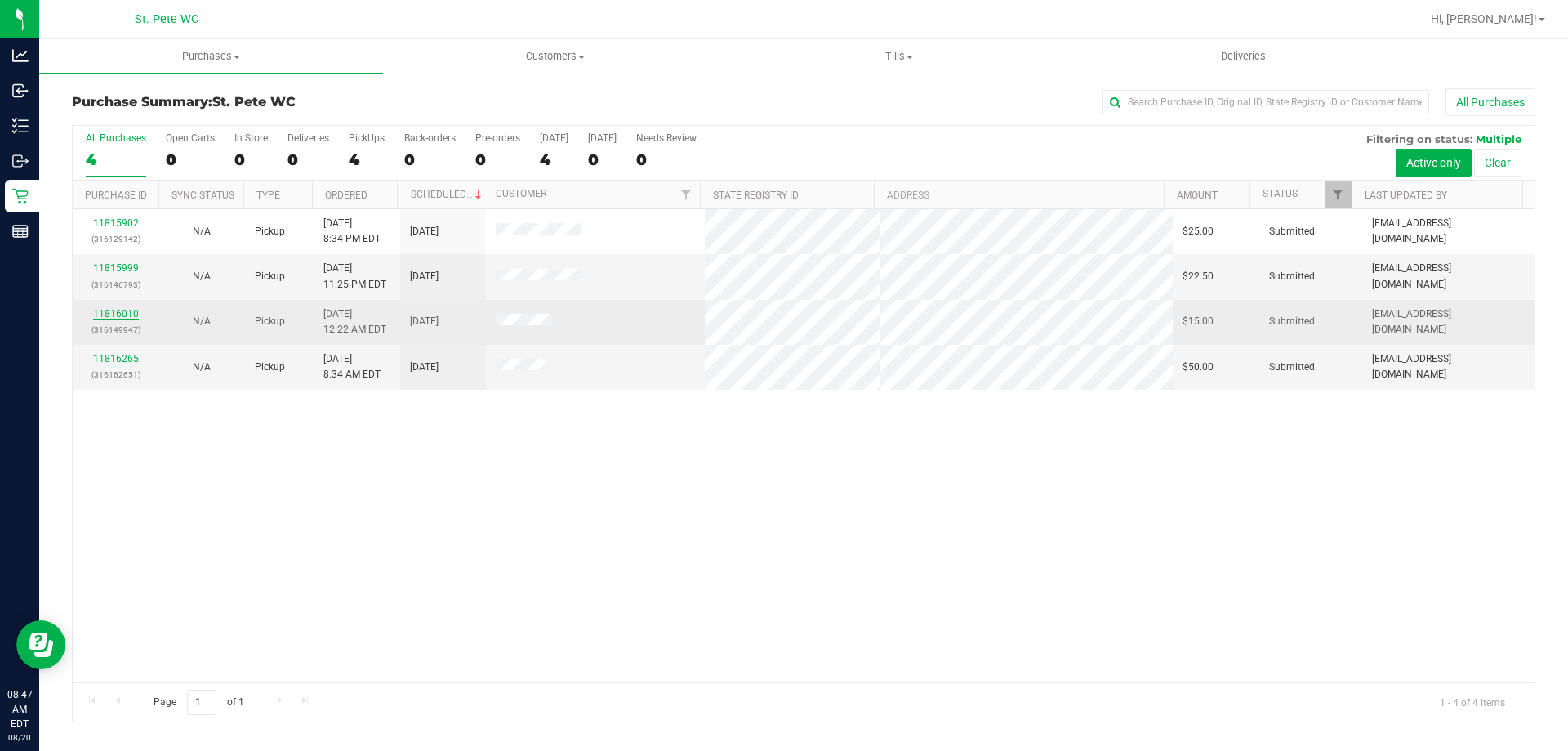
click at [98, 316] on link "11816010" at bounding box center [116, 314] width 45 height 12
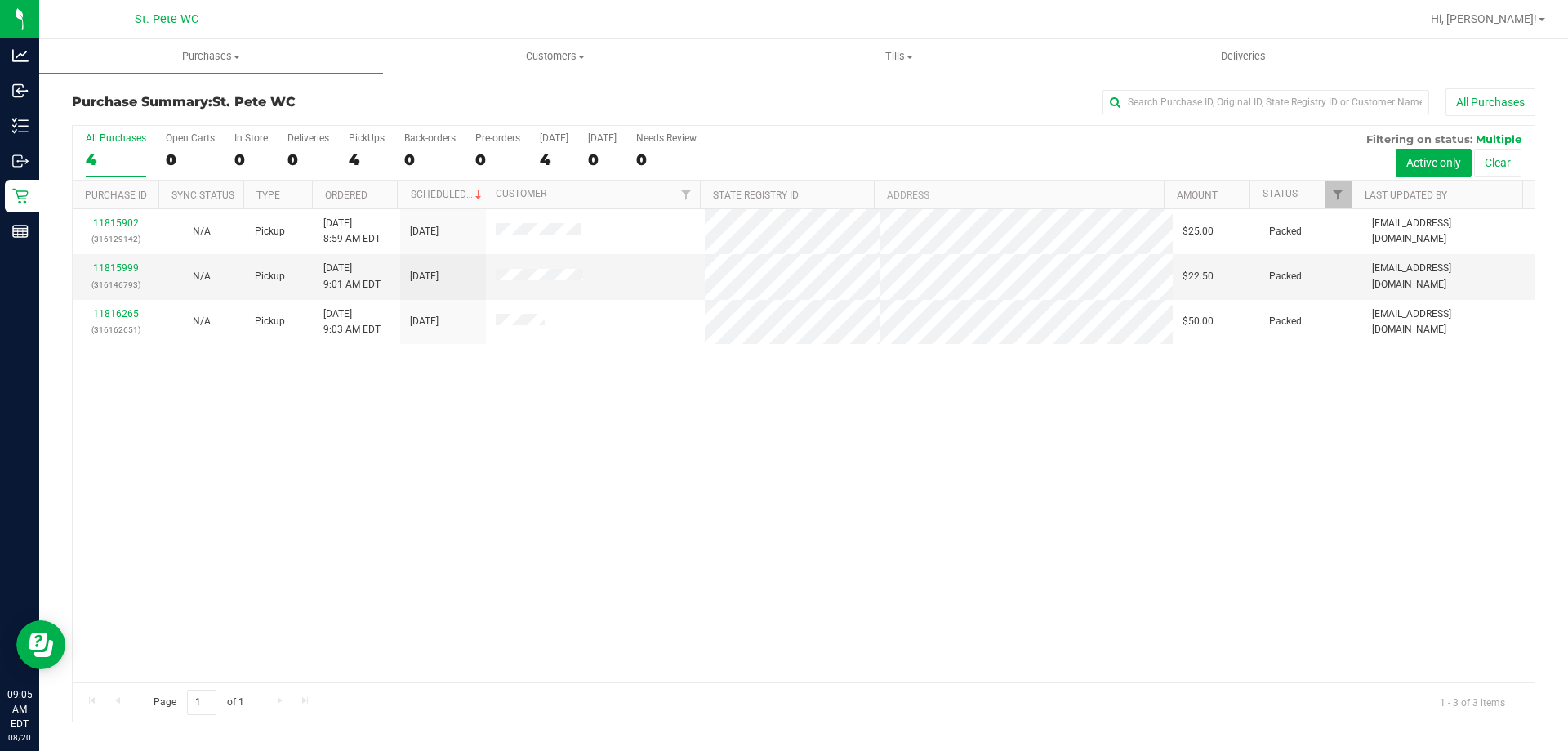
click at [770, 527] on div "11815902 (316129142) N/A Pickup 8/20/2025 8:59 AM EDT 8/20/2025 $25.00 Packed i…" at bounding box center [803, 445] width 1462 height 472
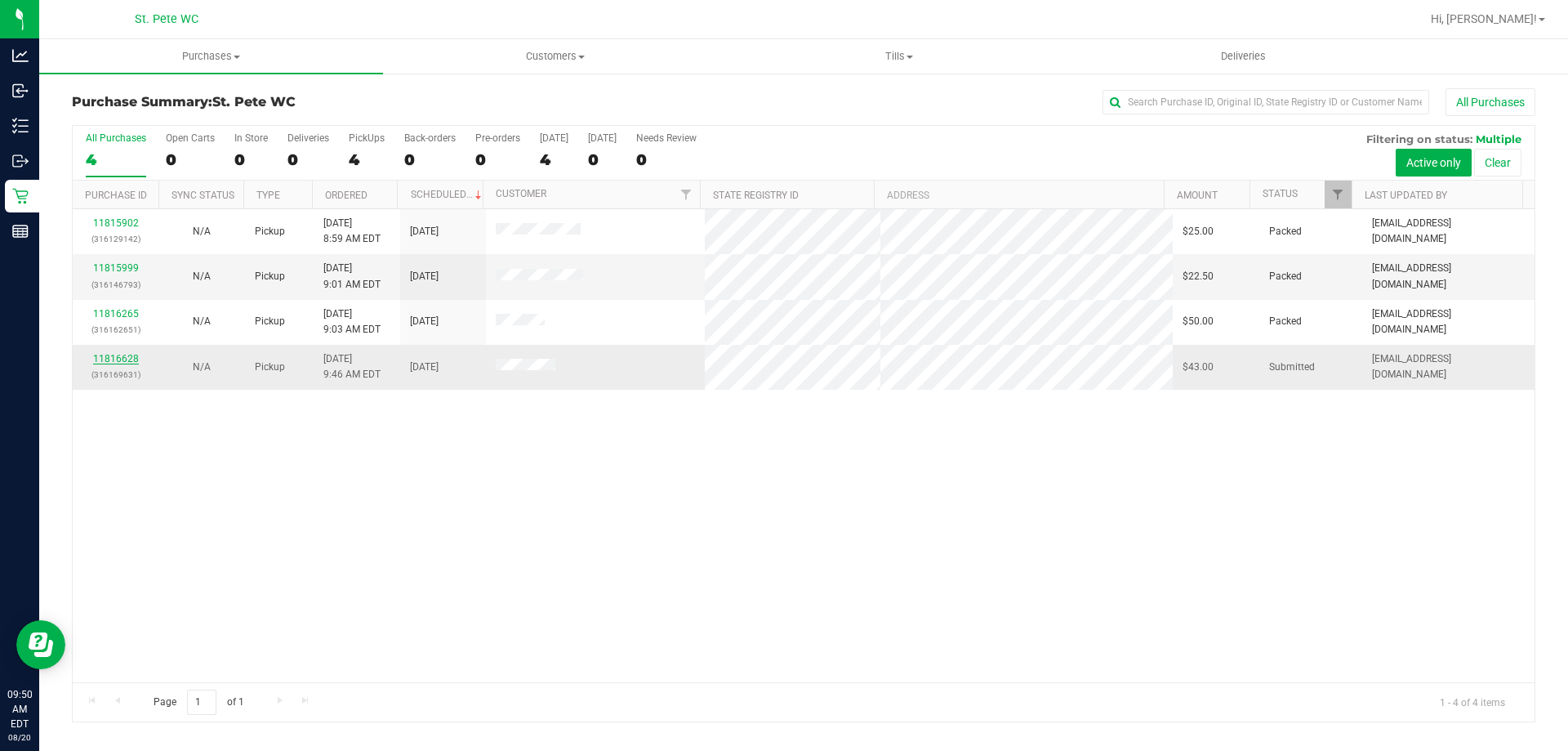
click at [105, 362] on link "11816628" at bounding box center [116, 358] width 45 height 12
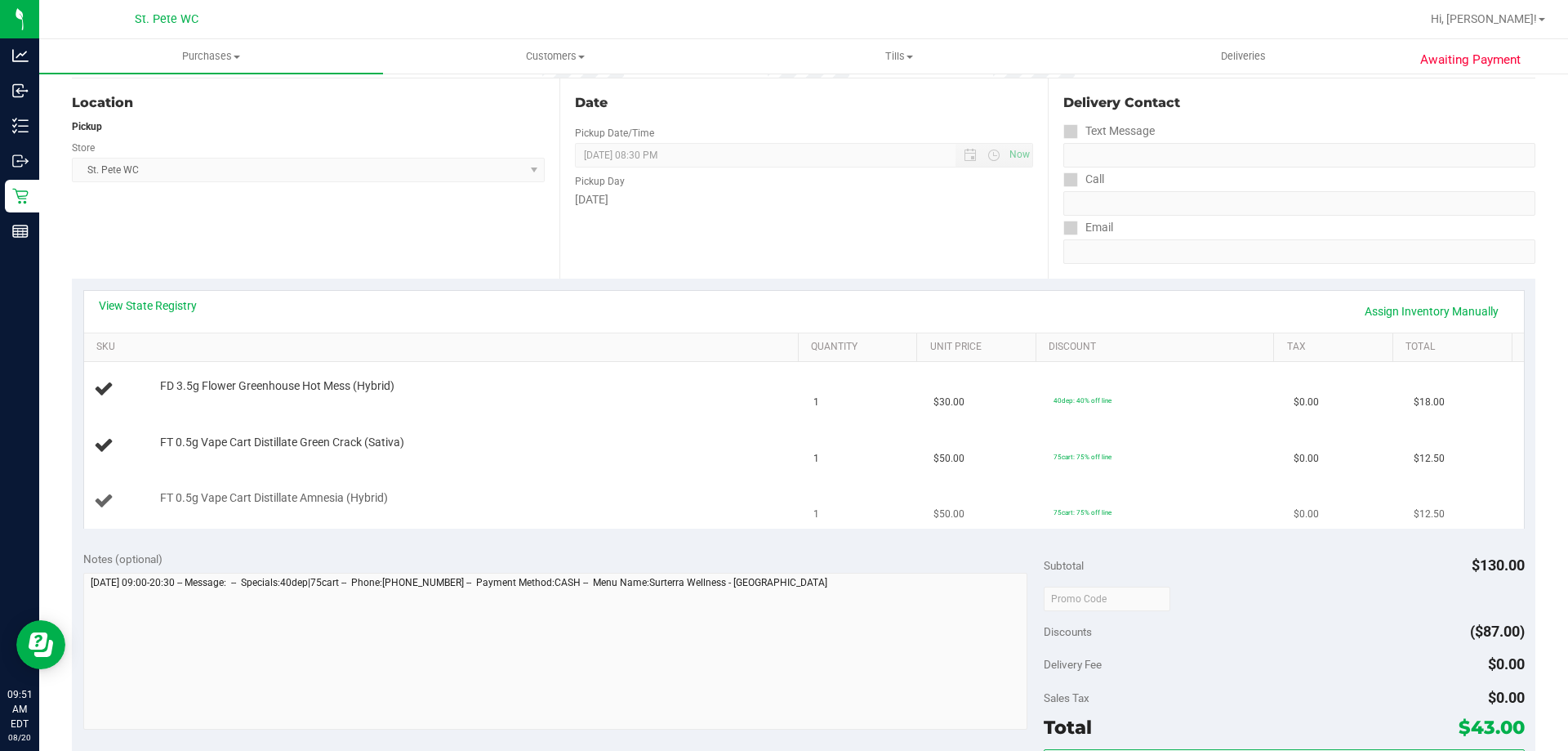
scroll to position [163, 0]
click at [169, 304] on link "View State Registry" at bounding box center [148, 303] width 98 height 17
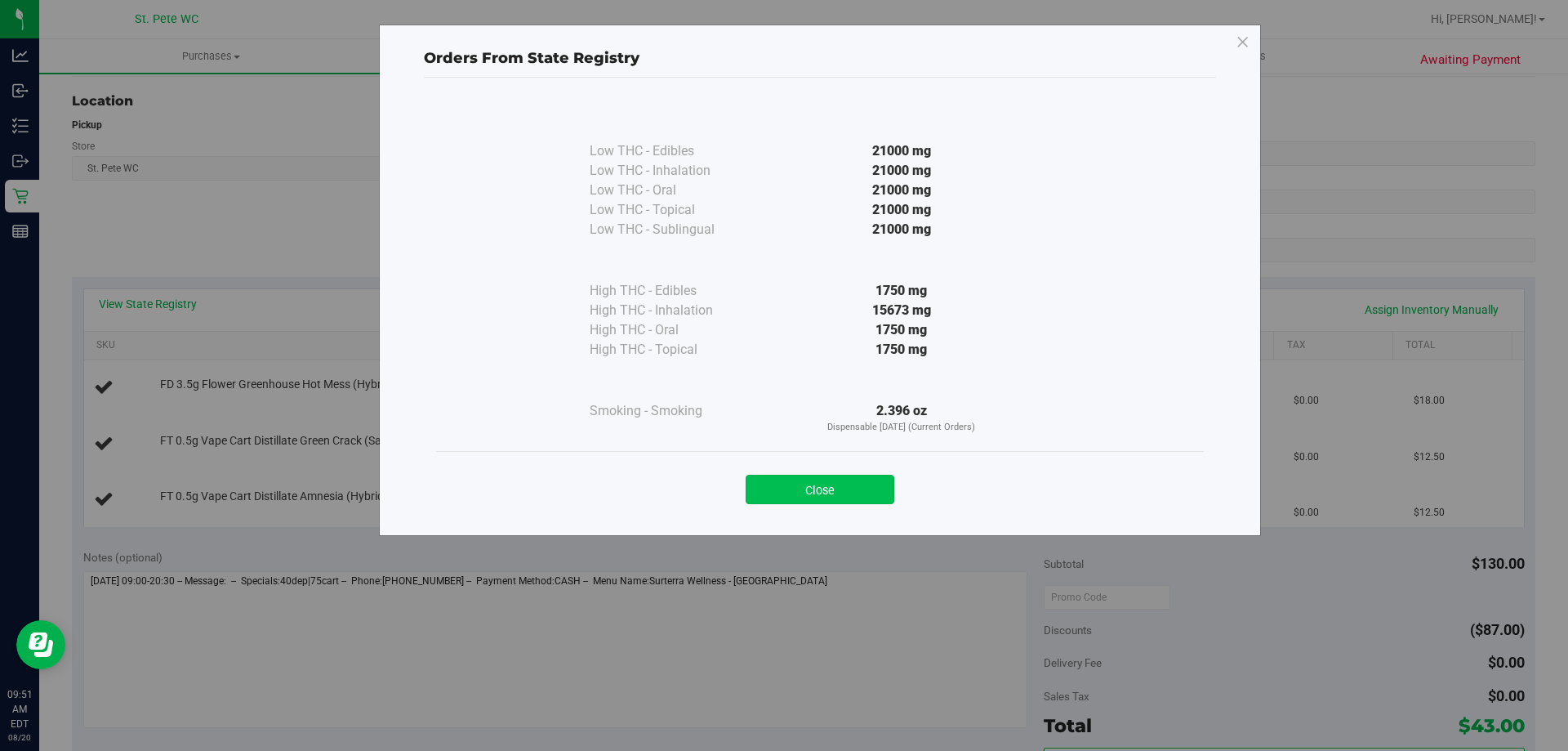
click at [782, 486] on button "Close" at bounding box center [820, 489] width 149 height 30
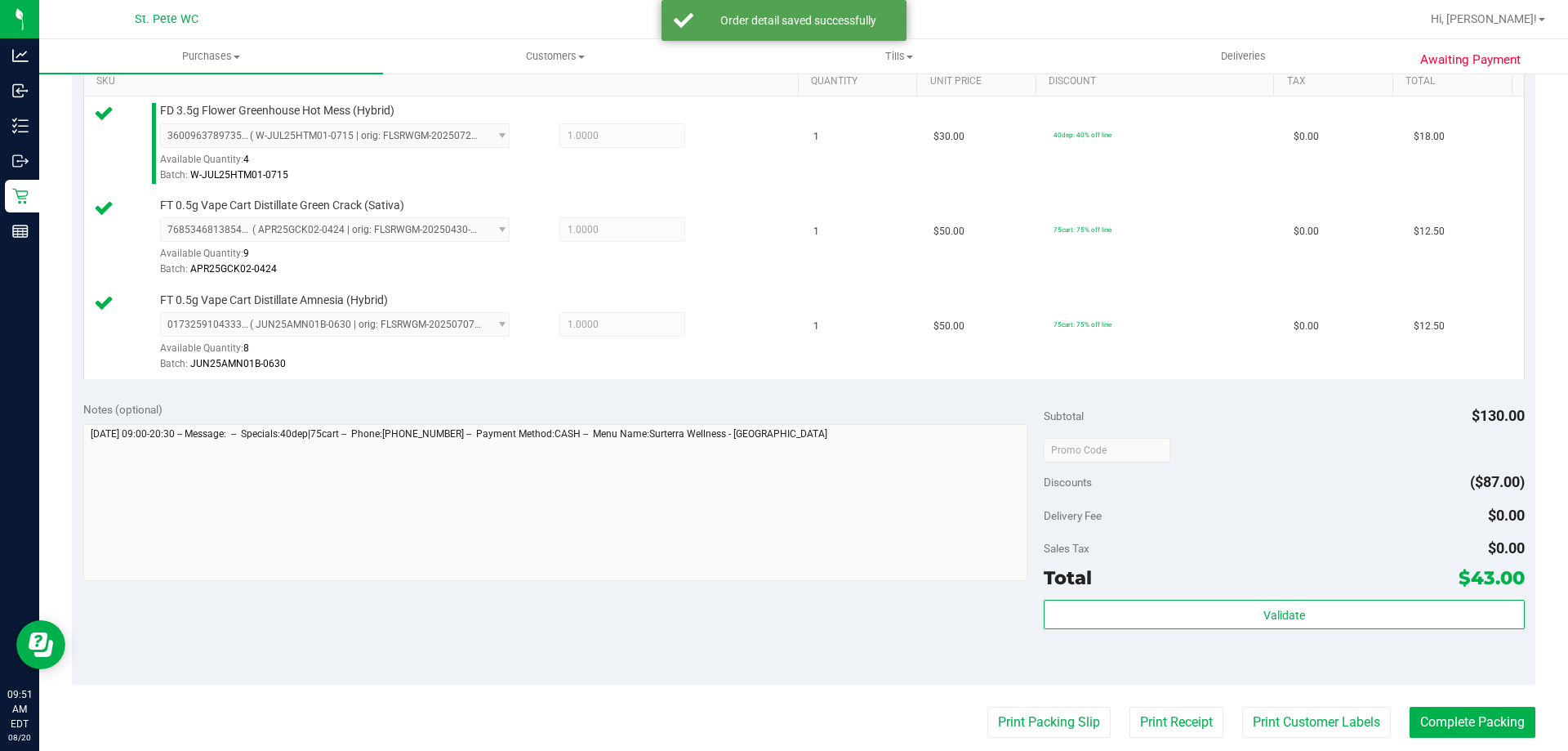
scroll to position [490, 0]
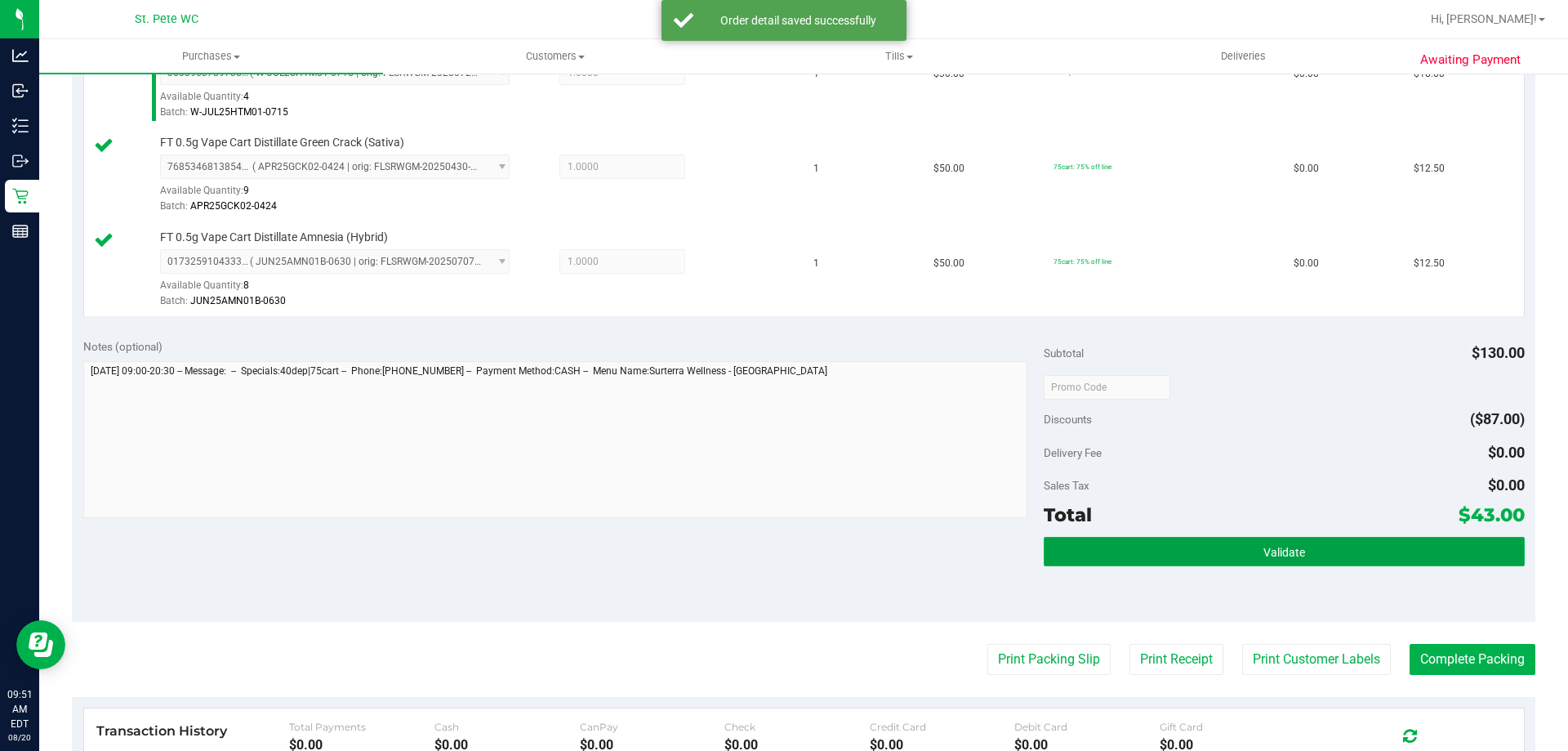
click at [1224, 551] on button "Validate" at bounding box center [1284, 551] width 480 height 30
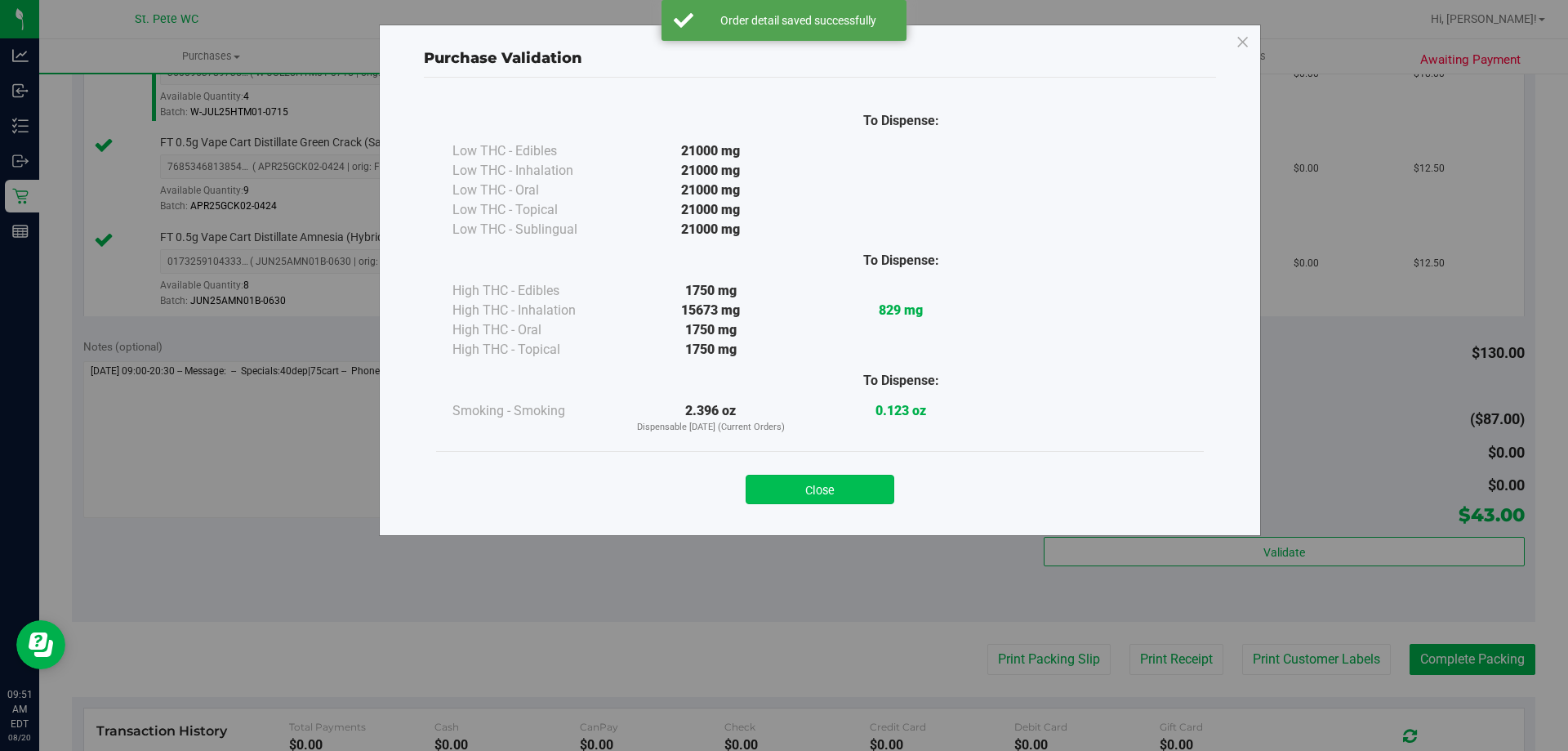
click at [858, 487] on button "Close" at bounding box center [820, 489] width 149 height 30
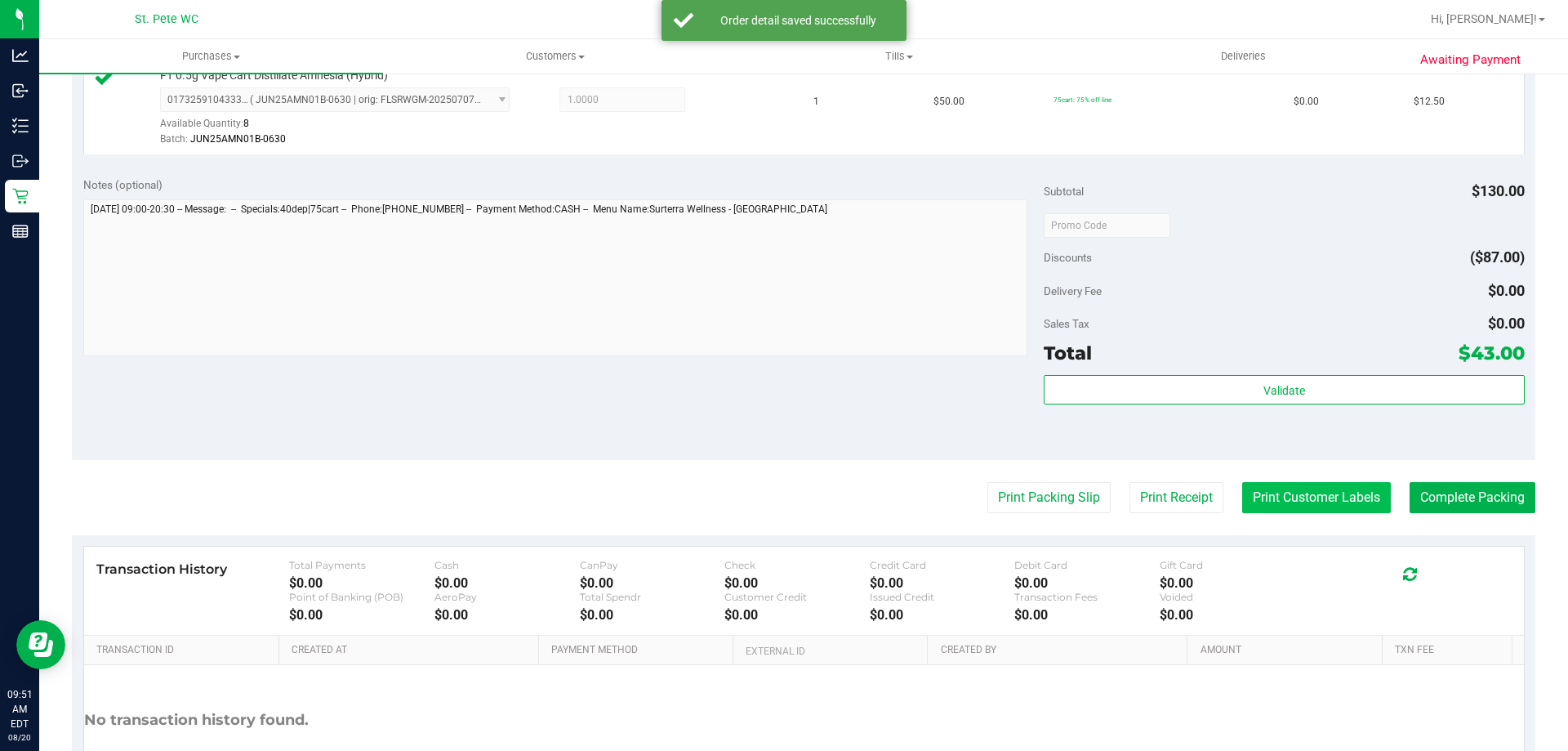
scroll to position [654, 0]
click at [1256, 505] on button "Print Customer Labels" at bounding box center [1316, 496] width 149 height 31
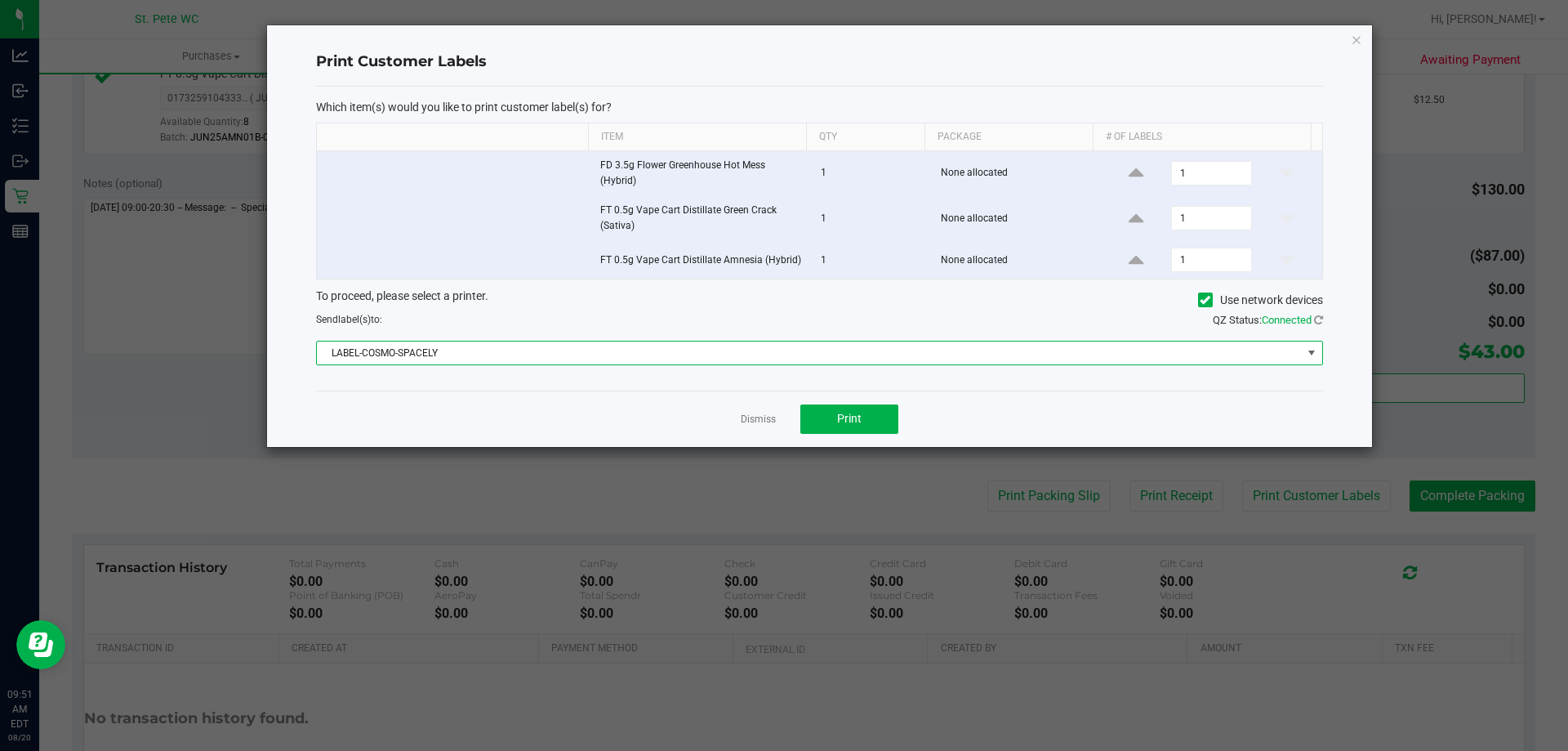
click at [833, 361] on span "LABEL-COSMO-SPACELY" at bounding box center [809, 352] width 985 height 23
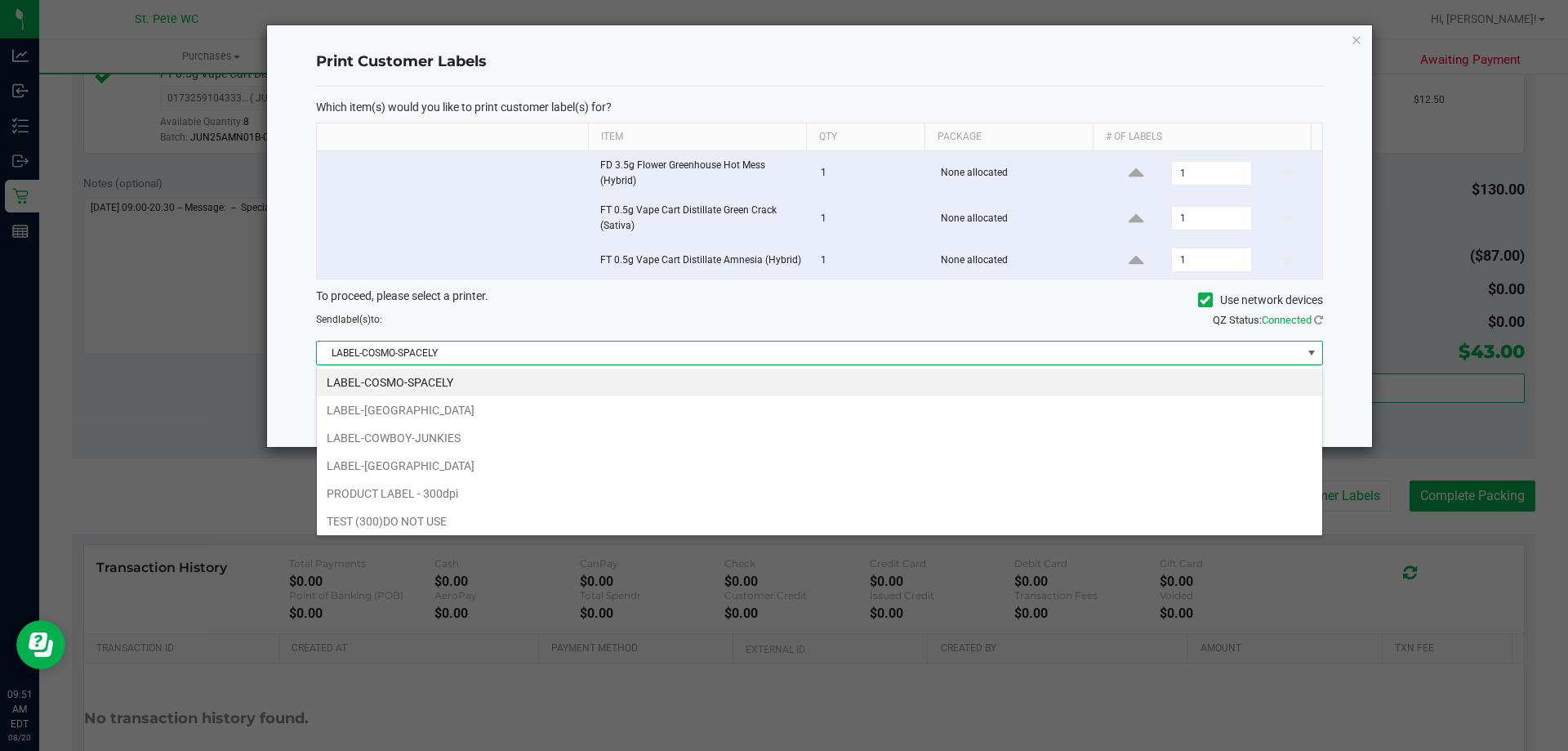
scroll to position [25, 1006]
click at [777, 473] on li "LABEL-CROATIA" at bounding box center [819, 466] width 1005 height 28
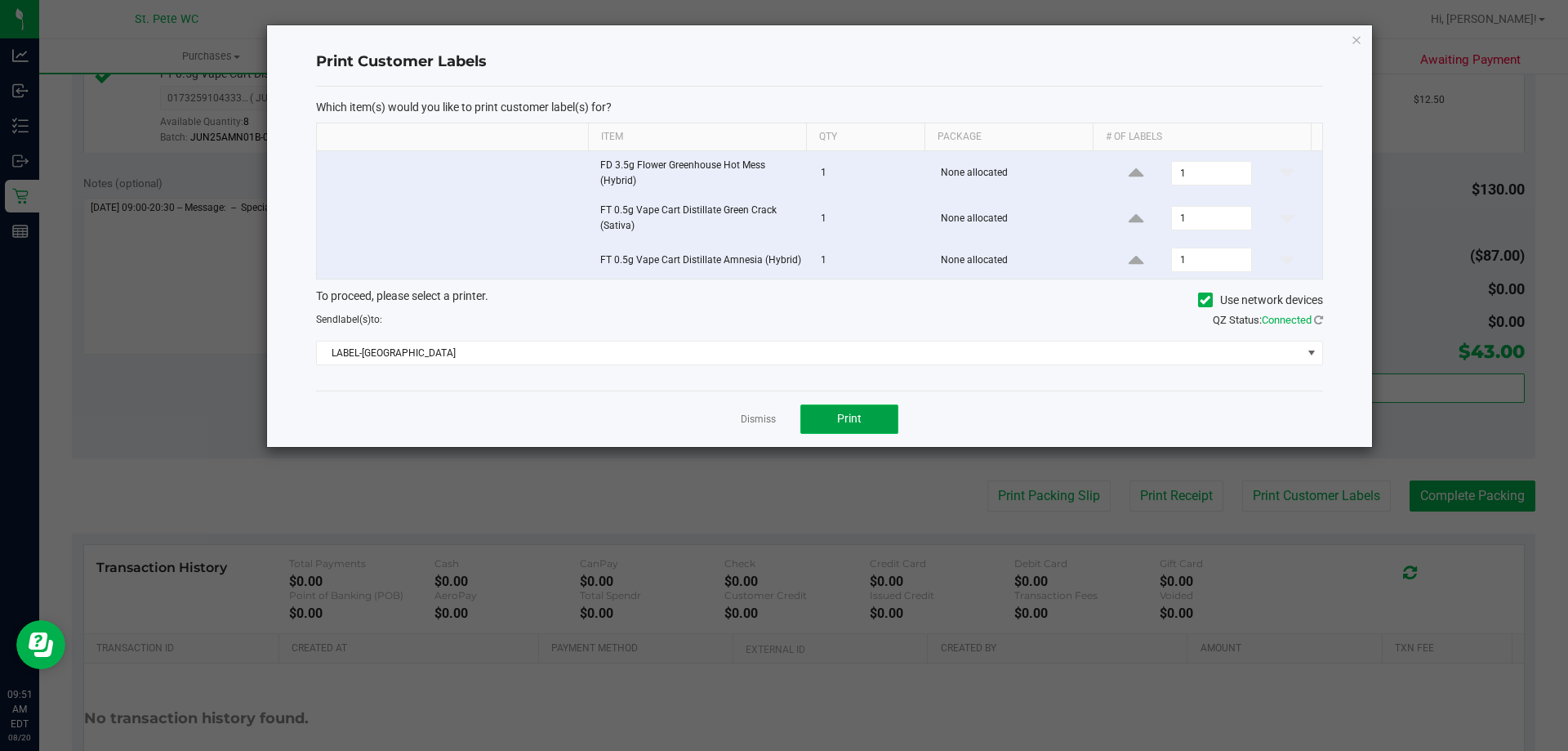
click at [854, 412] on span "Print" at bounding box center [848, 417] width 25 height 13
click at [744, 415] on link "Dismiss" at bounding box center [759, 419] width 35 height 14
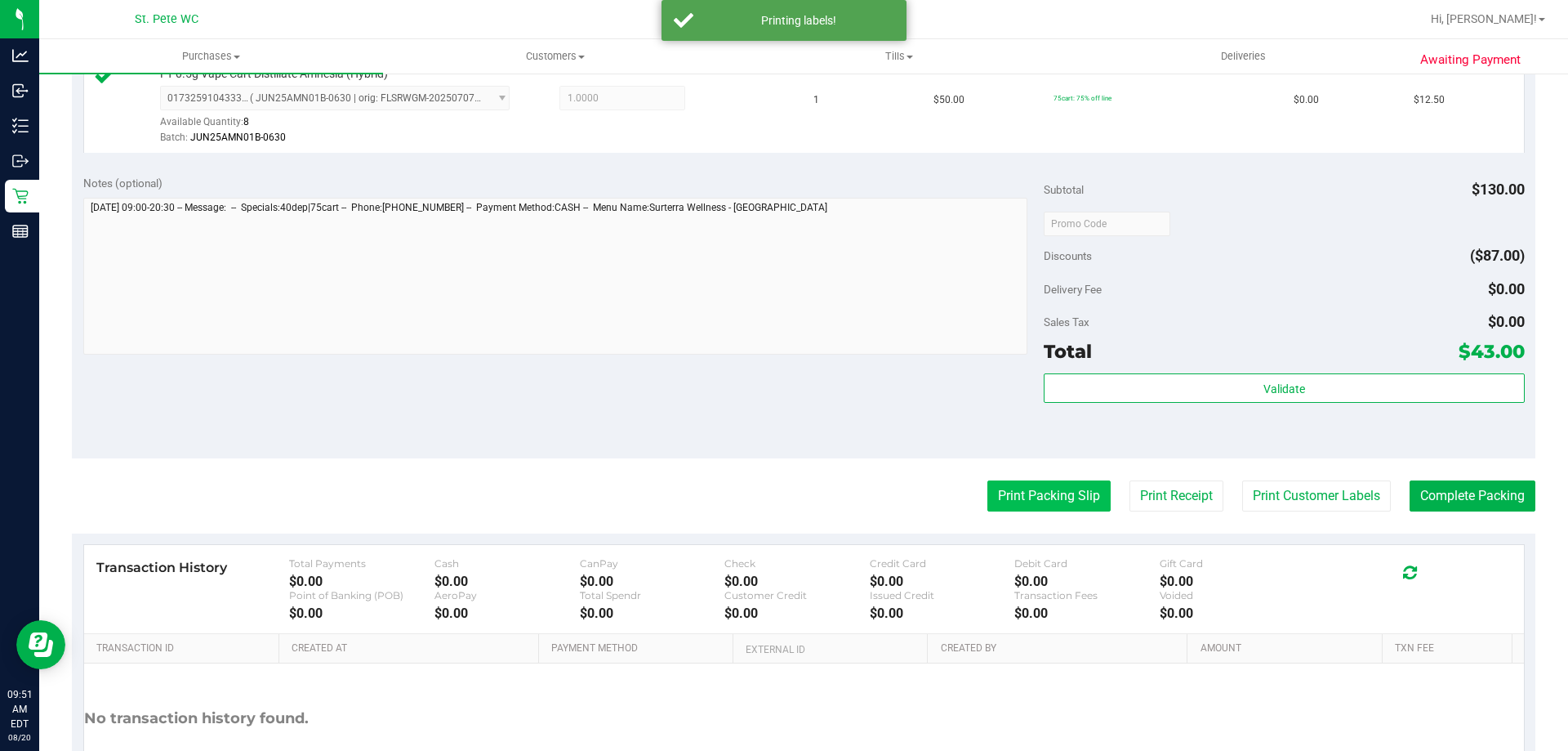
click at [1017, 488] on button "Print Packing Slip" at bounding box center [1048, 496] width 123 height 31
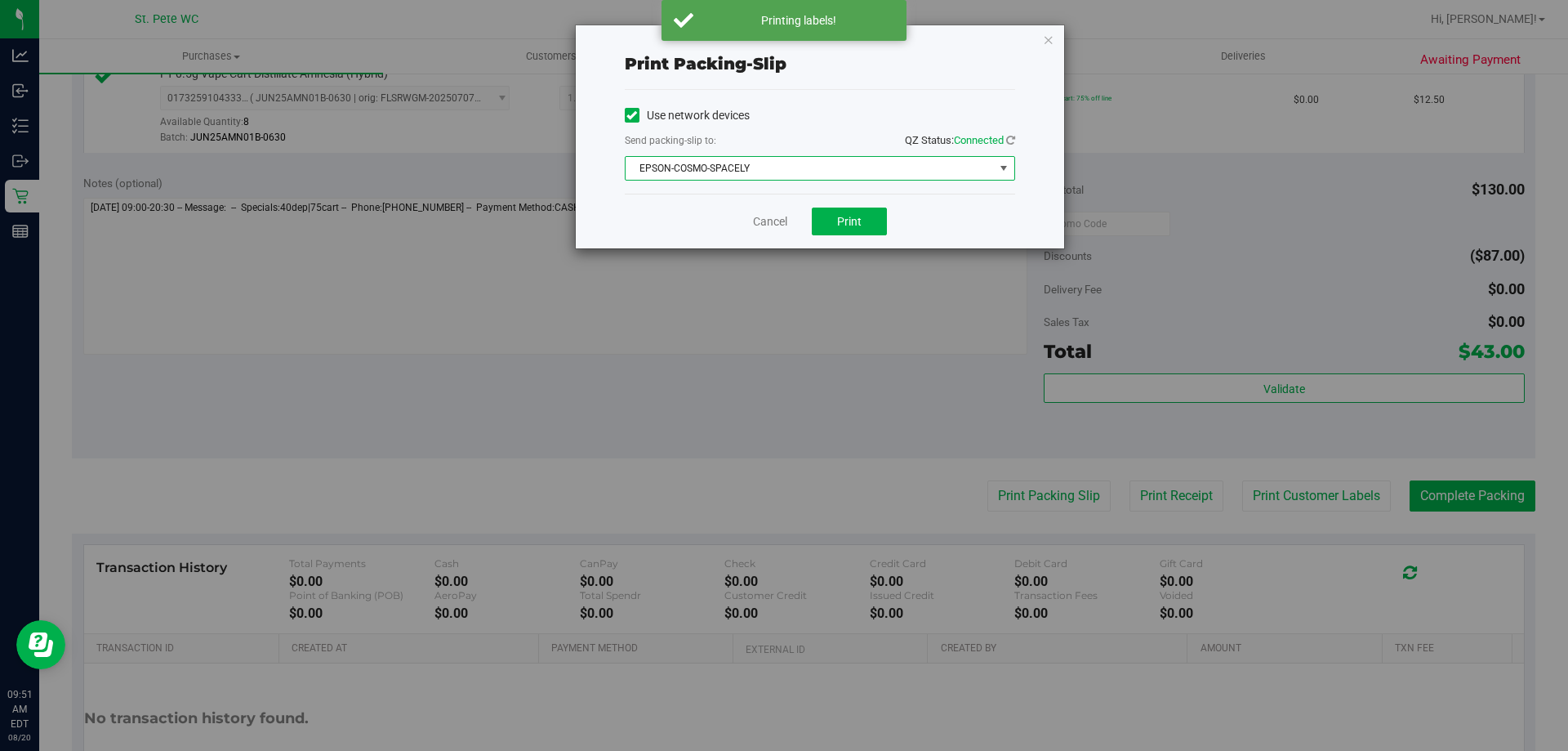
click at [811, 171] on span "EPSON-COSMO-SPACELY" at bounding box center [810, 167] width 368 height 23
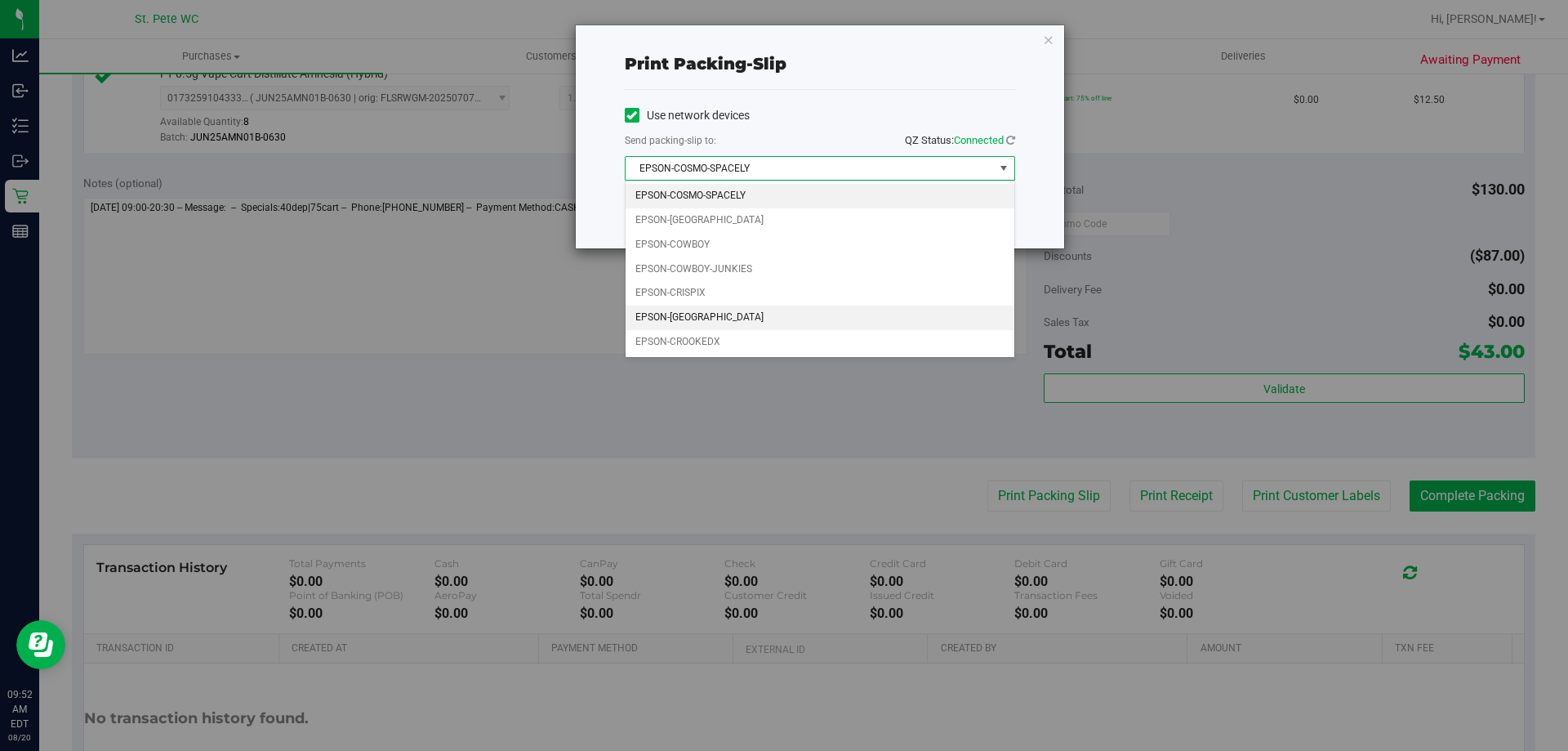
click at [815, 307] on li "EPSON-CROATIA" at bounding box center [820, 317] width 389 height 25
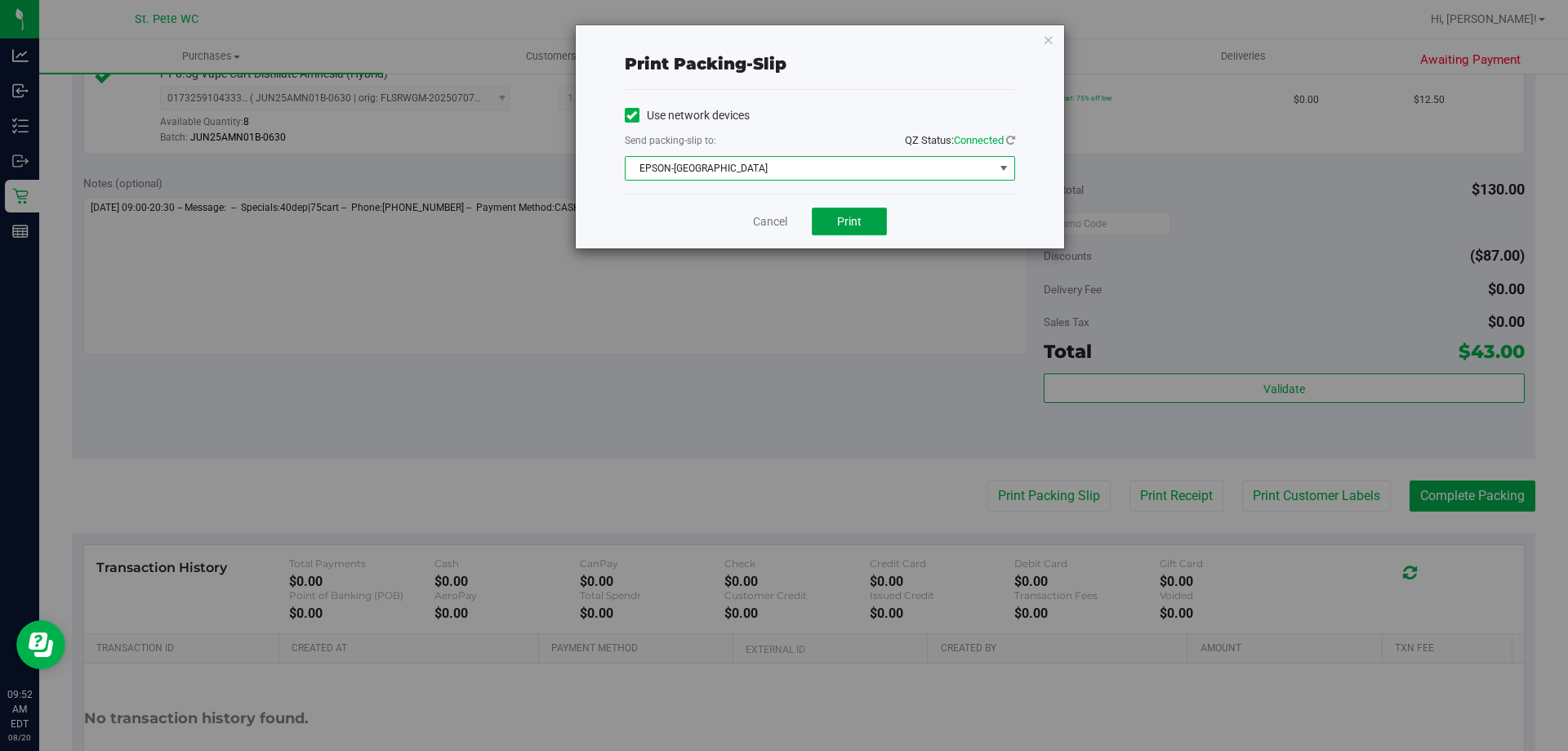
click at [865, 214] on button "Print" at bounding box center [849, 221] width 75 height 28
click at [760, 227] on link "Cancel" at bounding box center [770, 221] width 34 height 17
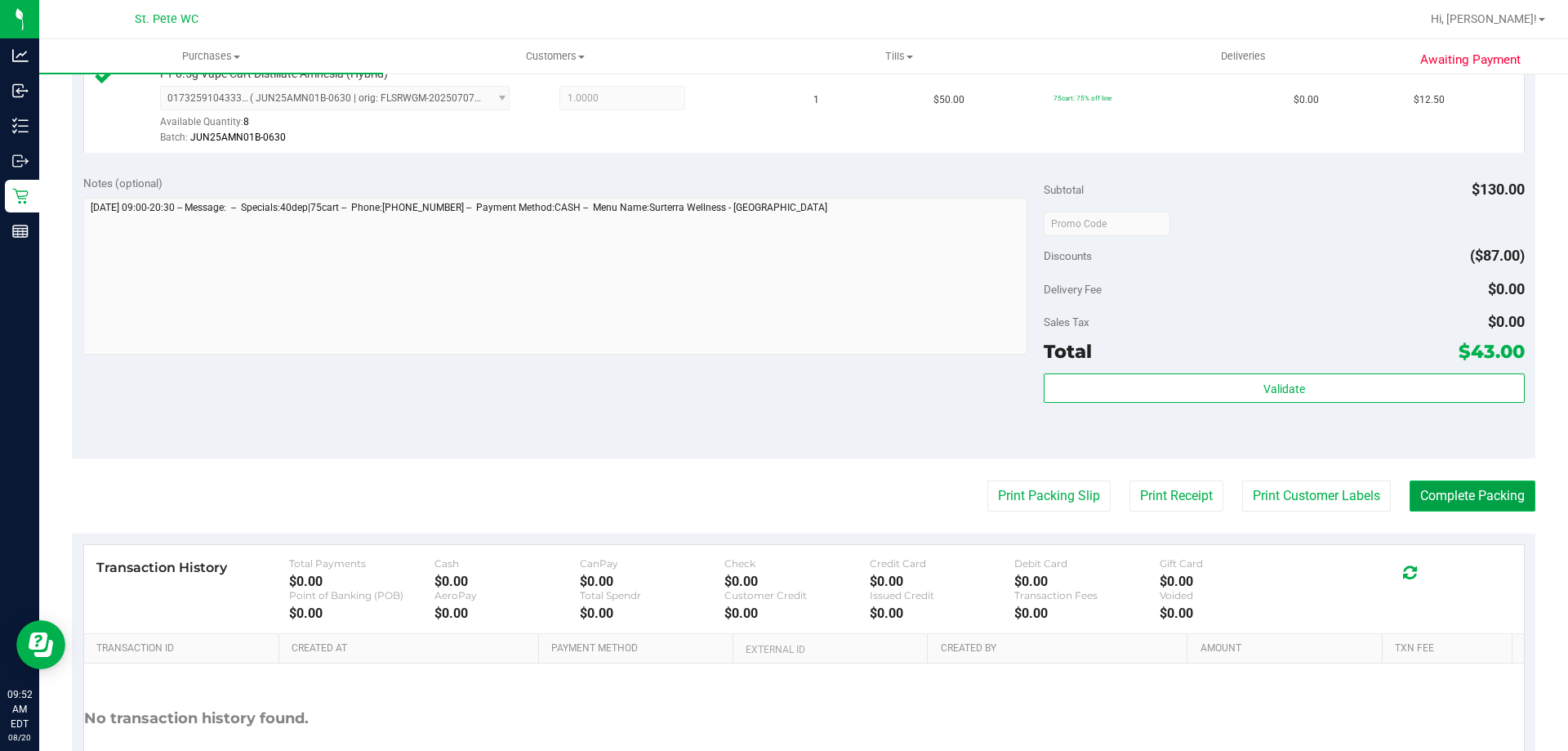
click at [1450, 501] on button "Complete Packing" at bounding box center [1473, 496] width 126 height 31
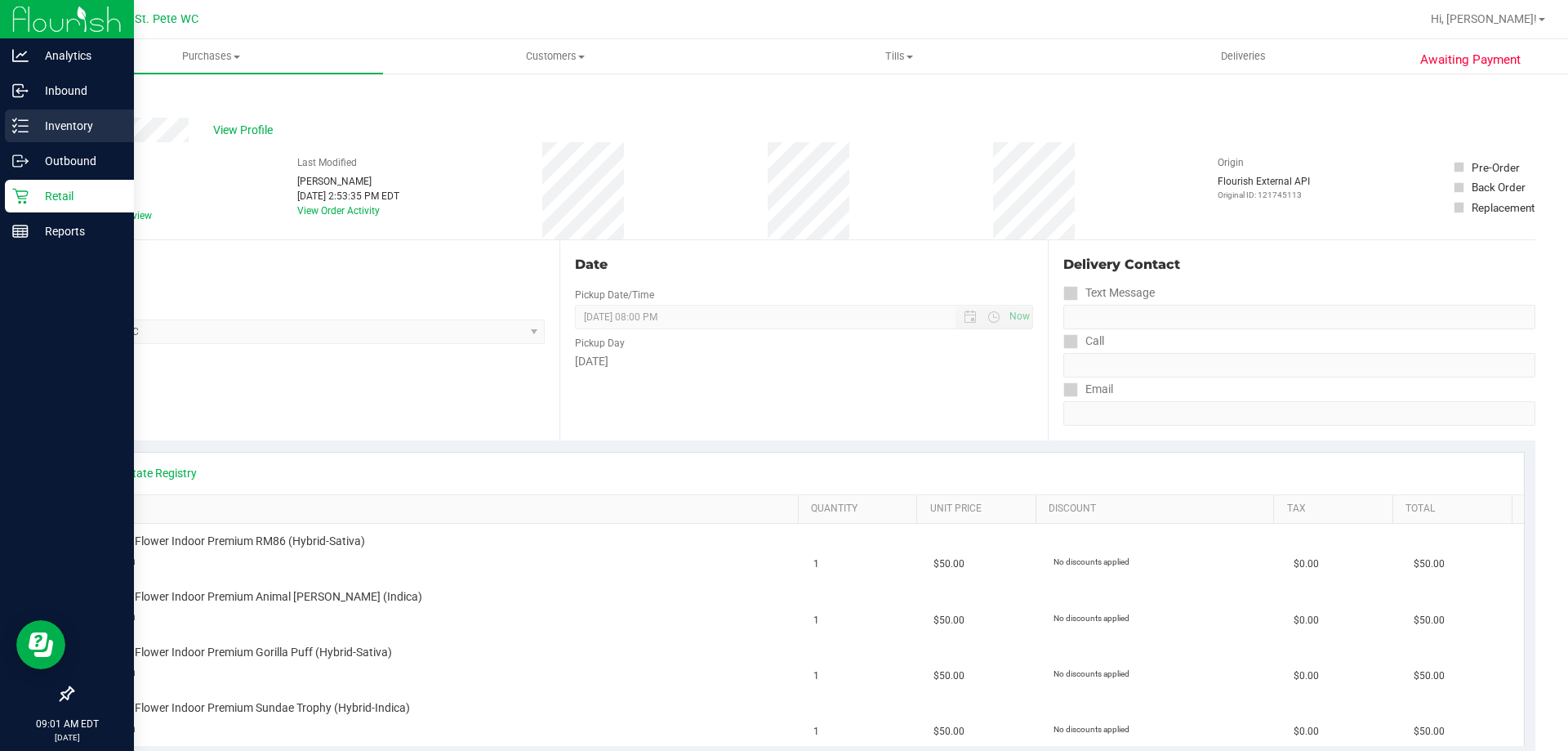
click at [65, 132] on p "Inventory" at bounding box center [78, 126] width 98 height 20
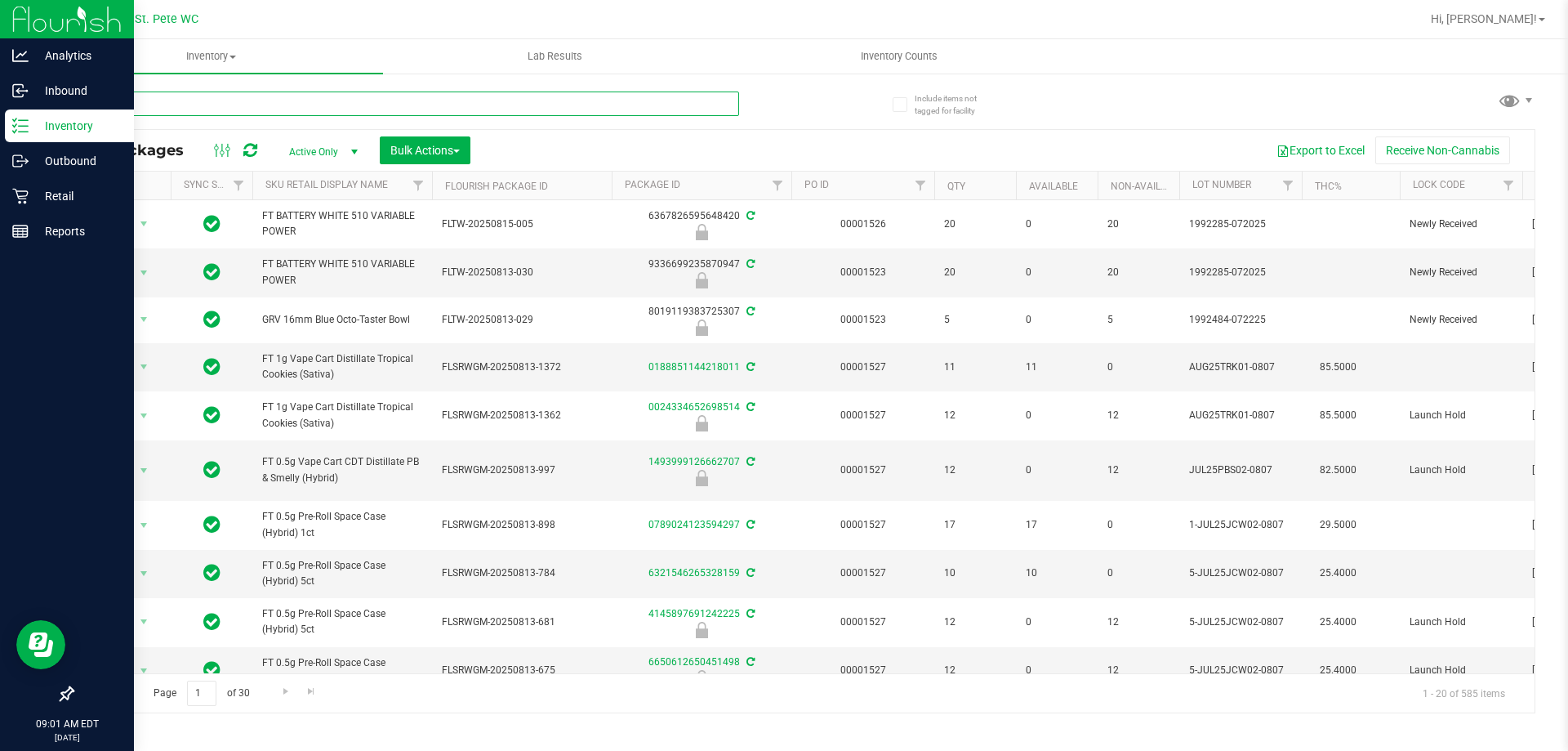
click at [233, 110] on input "text" at bounding box center [406, 103] width 667 height 25
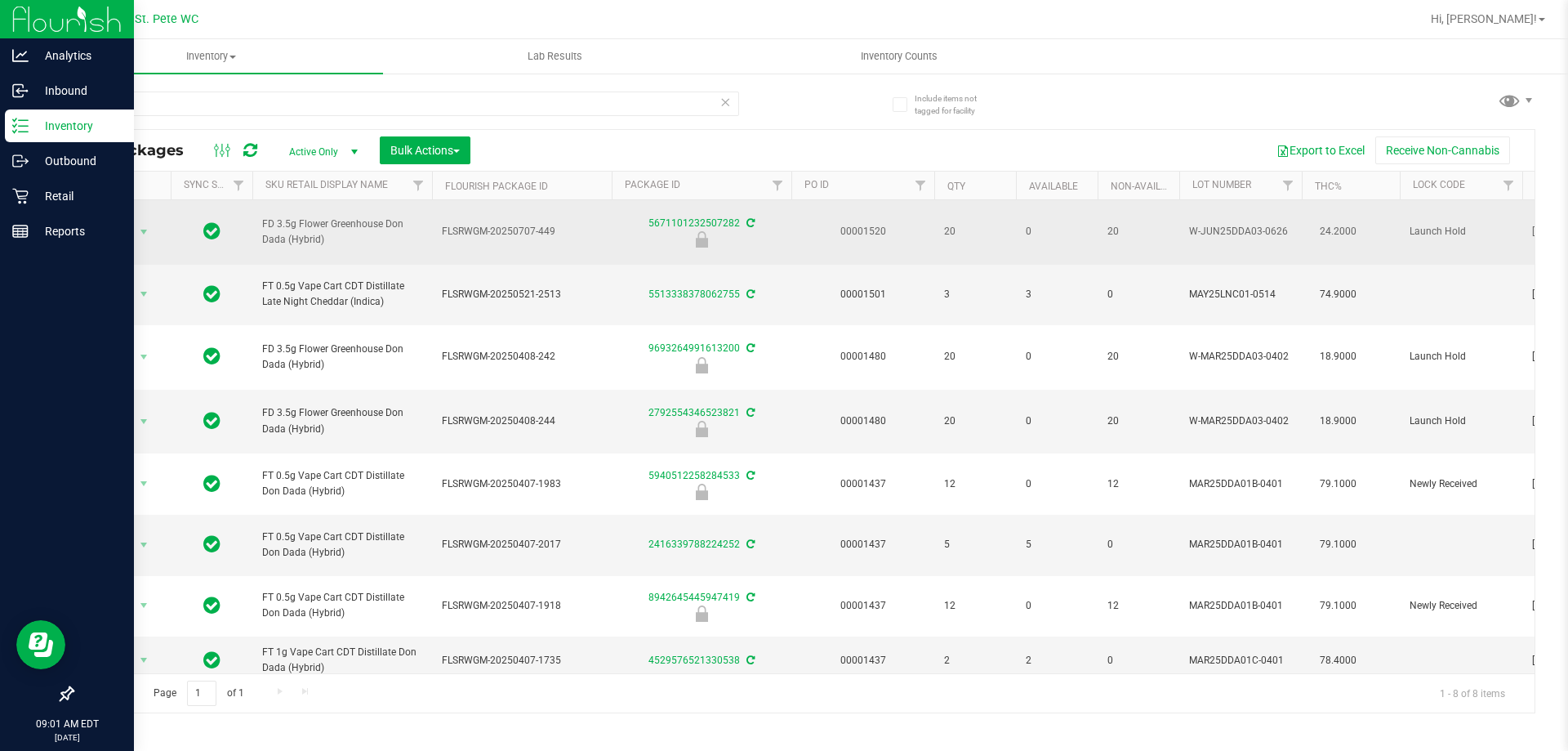
click at [322, 218] on span "FD 3.5g Flower Greenhouse Don Dada (Hybrid)" at bounding box center [342, 232] width 160 height 31
copy tr "FD 3.5g Flower Greenhouse Don Dada (Hybrid)"
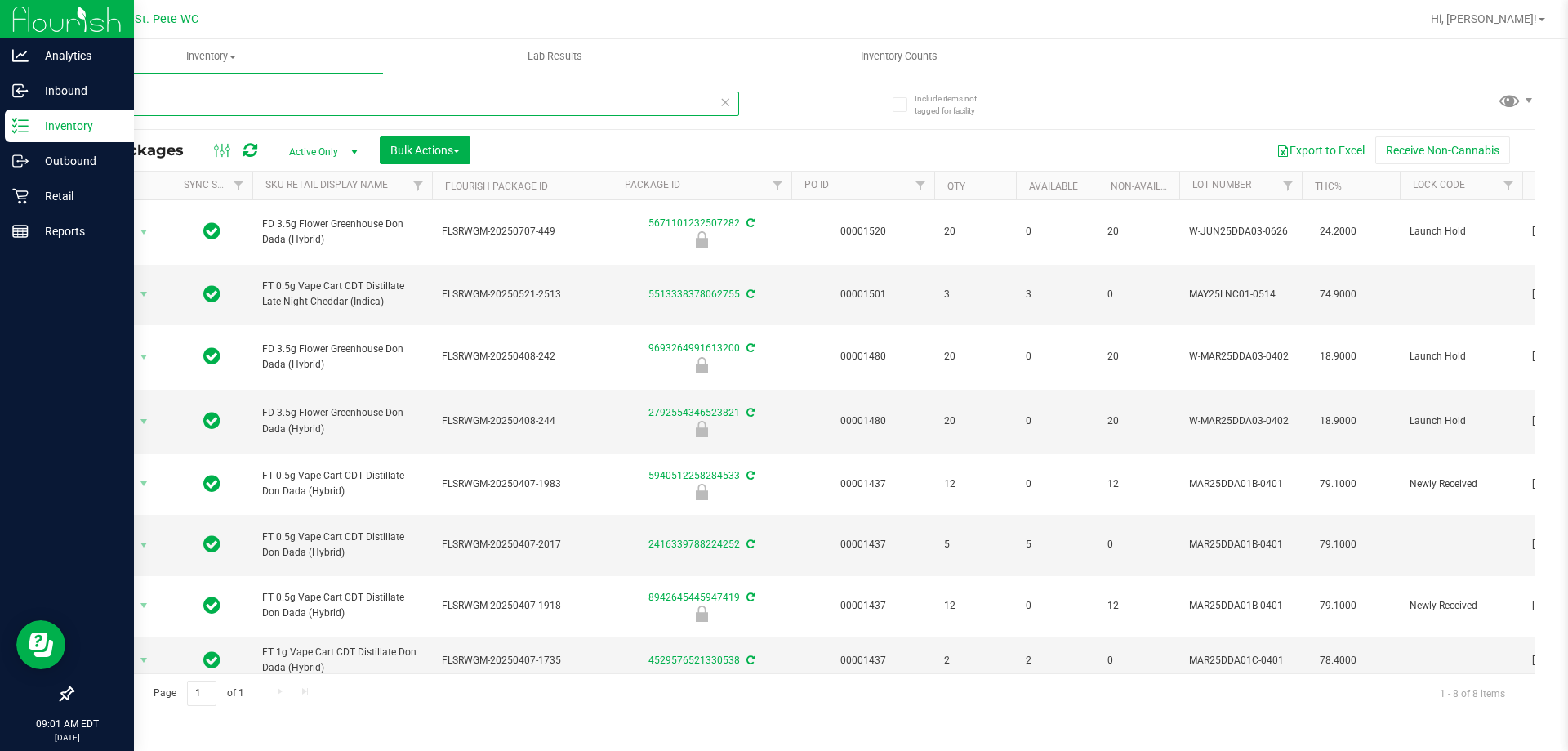
drag, startPoint x: 156, startPoint y: 108, endPoint x: 80, endPoint y: 108, distance: 76.0
click at [80, 108] on input "dda" at bounding box center [406, 103] width 667 height 25
paste input "FD 3.5g Flower Greenhouse Don Dada (Hybrid)"
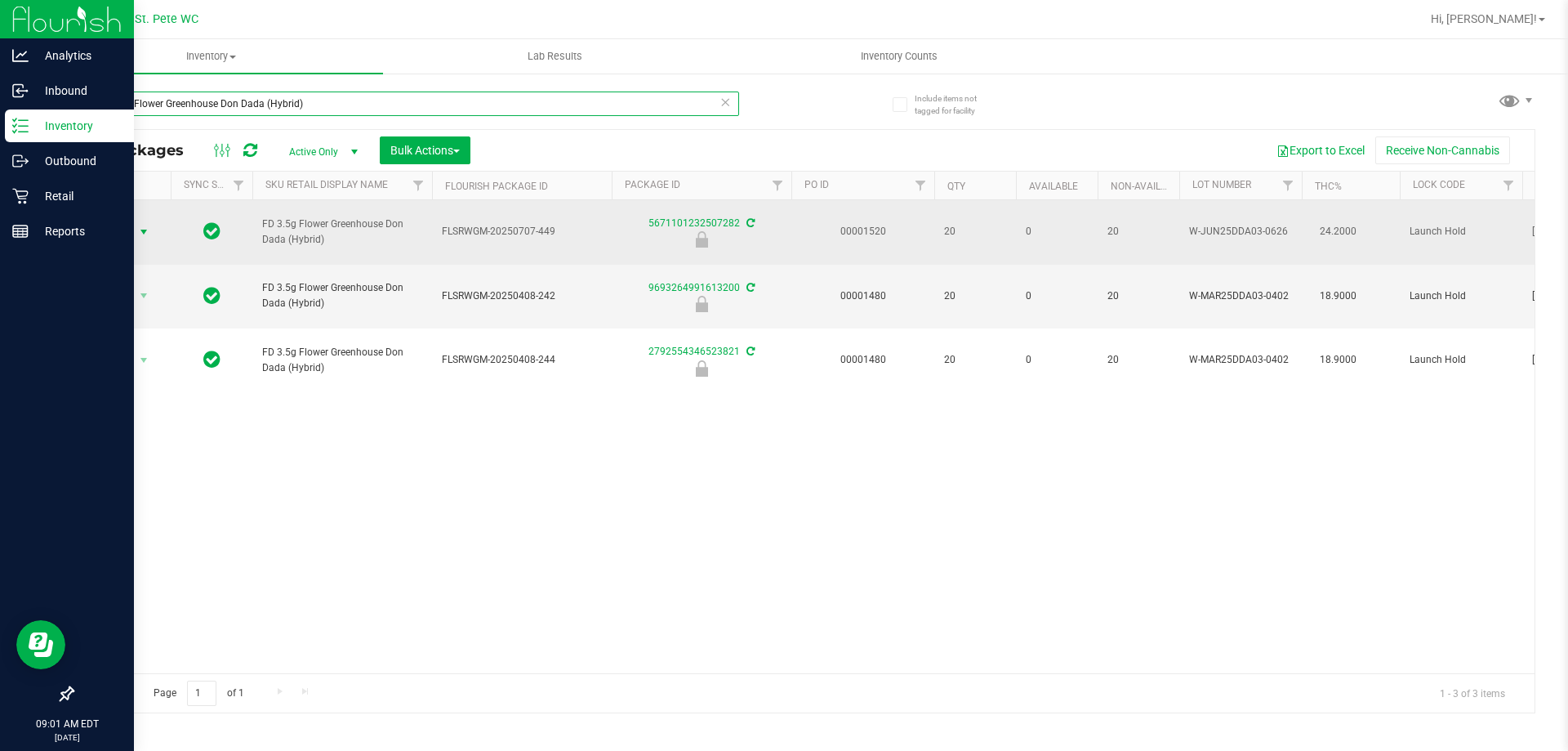
type input "FD 3.5g Flower Greenhouse Don Dada (Hybrid)"
click at [122, 228] on span "Action" at bounding box center [110, 231] width 44 height 23
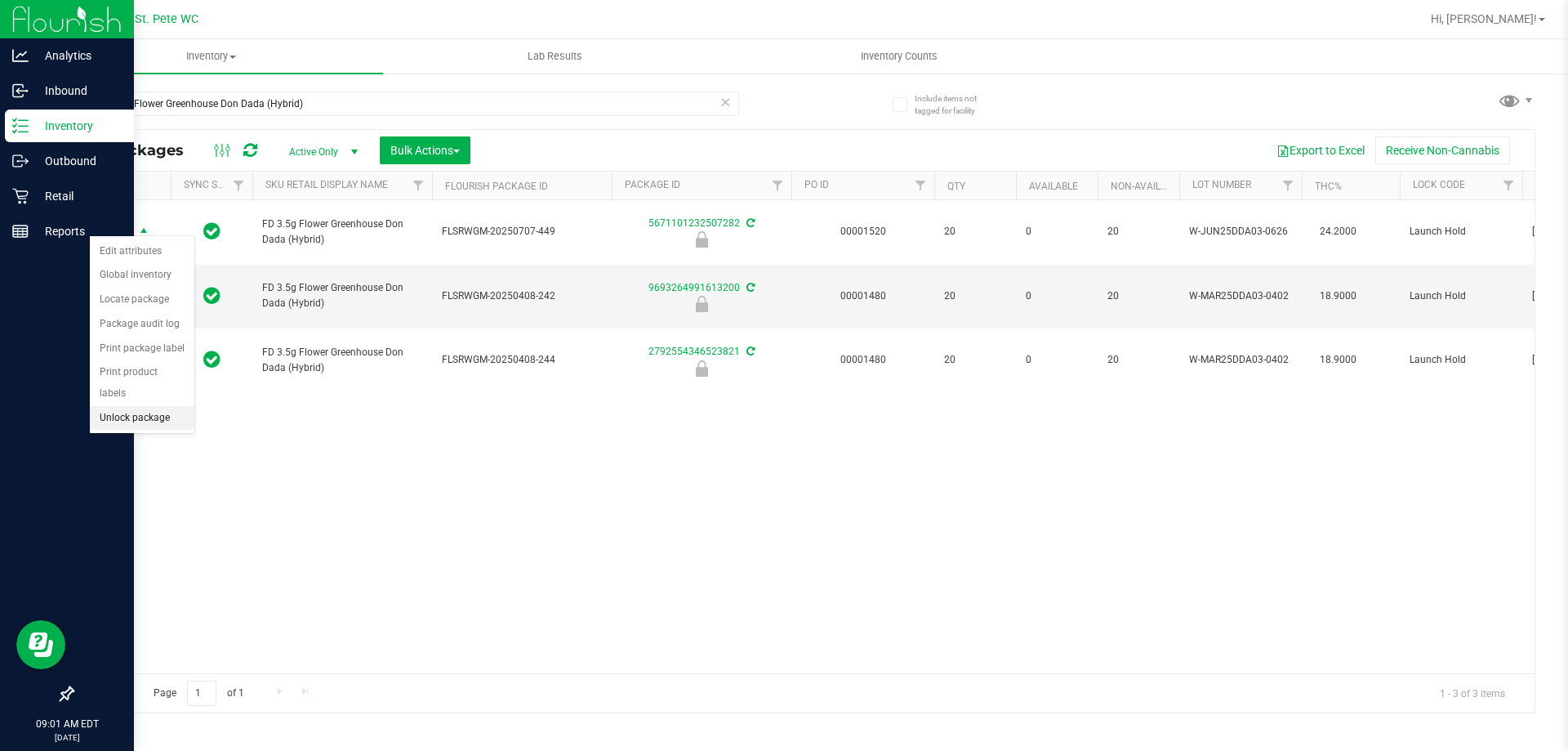
click at [156, 406] on li "Unlock package" at bounding box center [142, 417] width 104 height 25
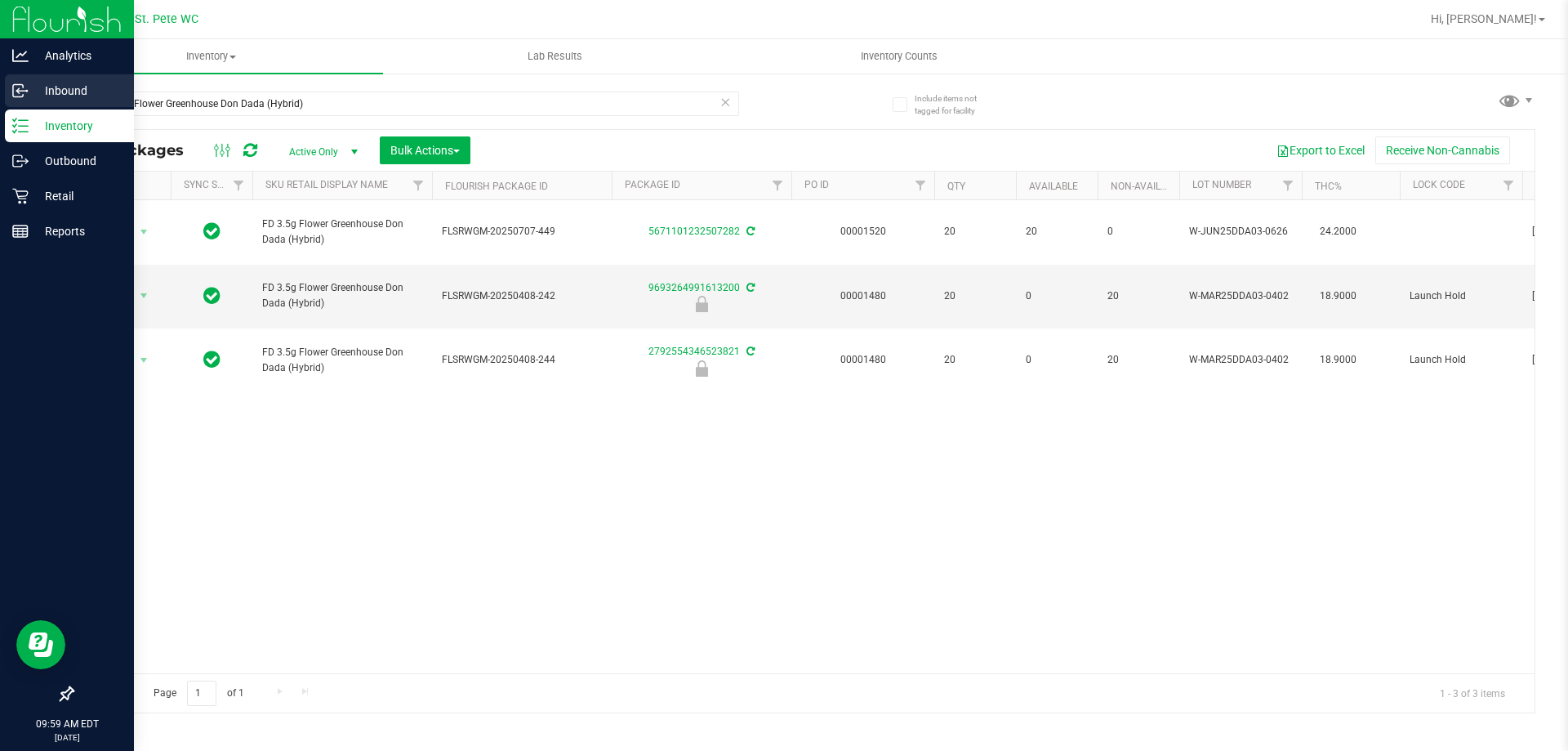
click at [36, 94] on p "Inbound" at bounding box center [78, 91] width 98 height 20
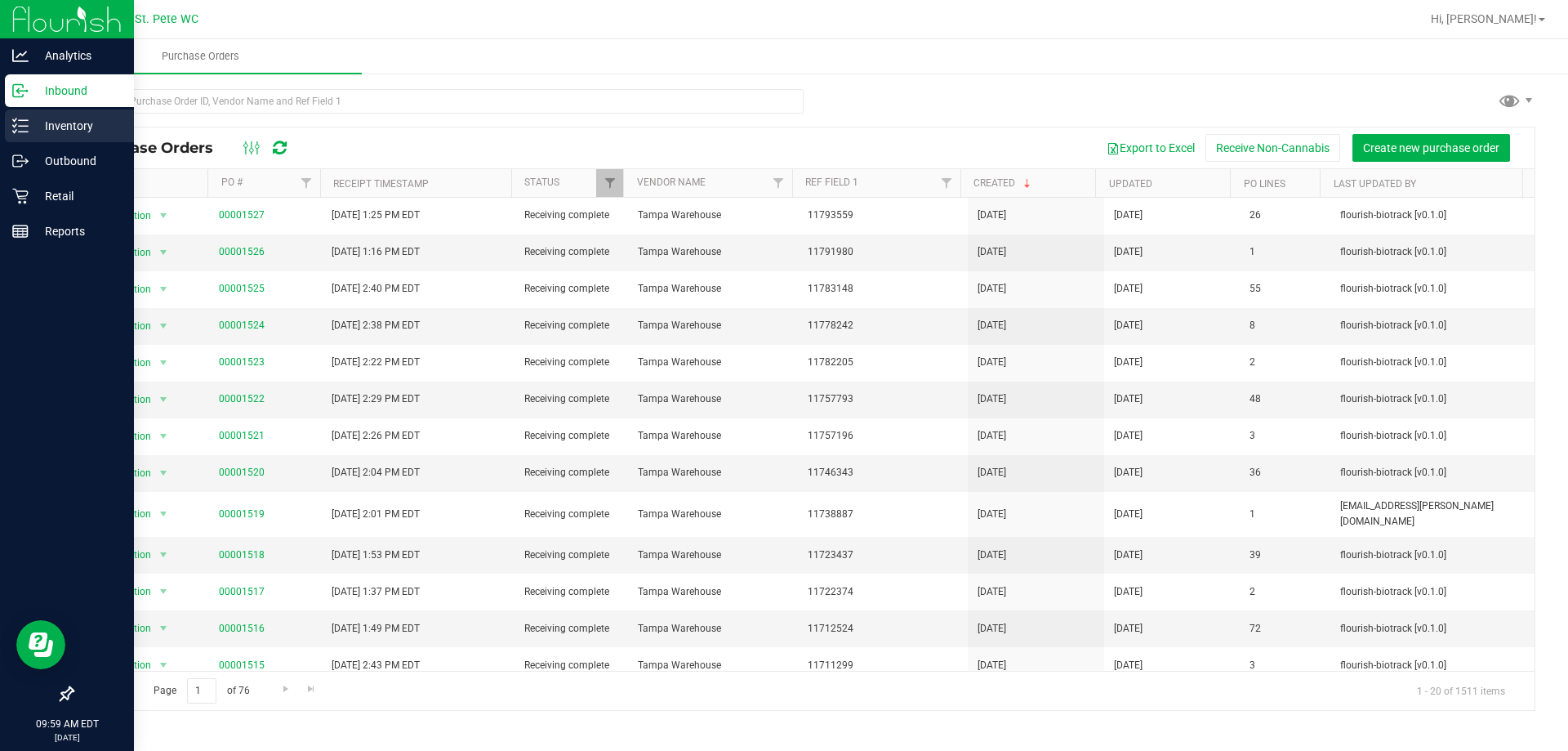
click at [63, 122] on p "Inventory" at bounding box center [78, 126] width 98 height 20
